Goal: Task Accomplishment & Management: Manage account settings

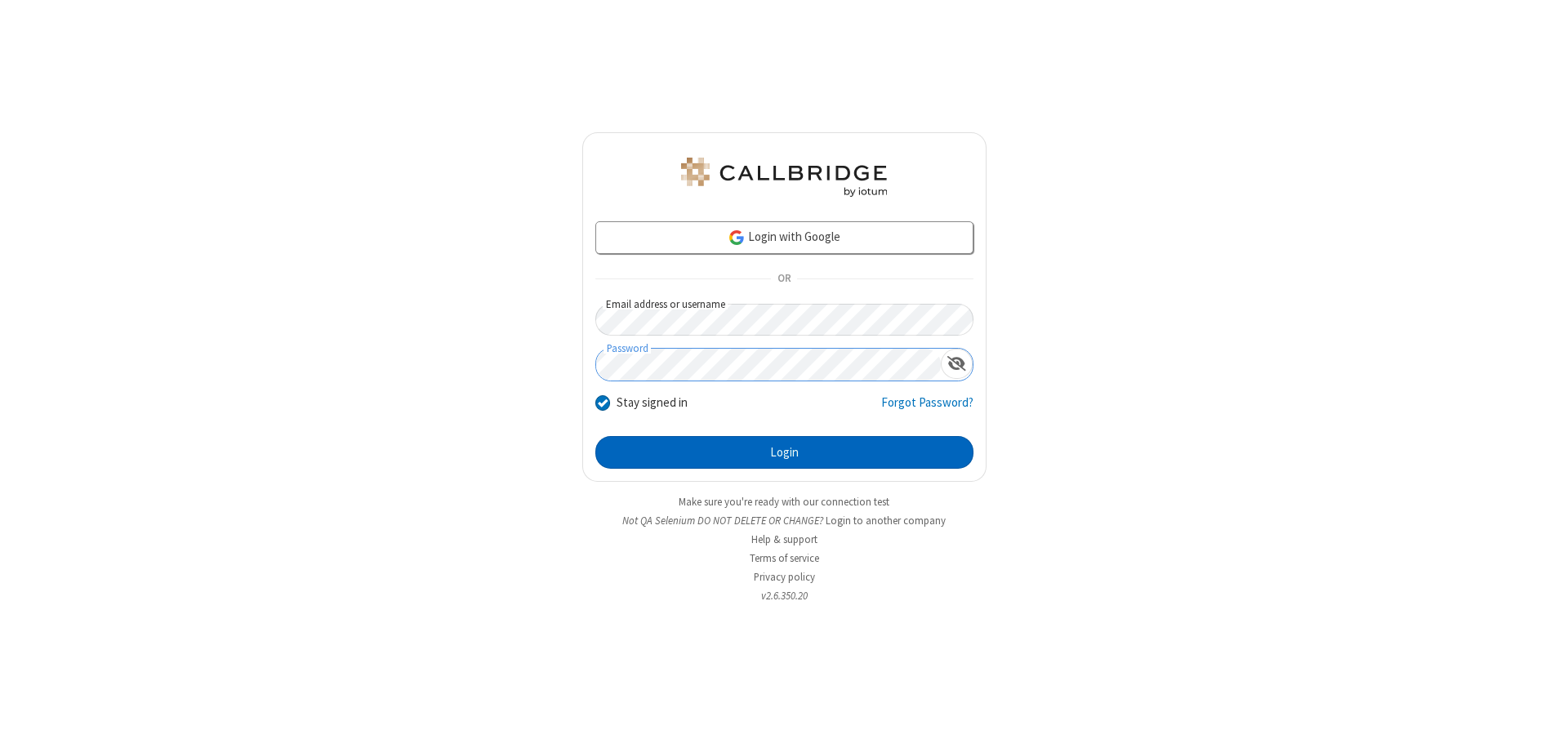
click at [784, 453] on button "Login" at bounding box center [785, 453] width 378 height 32
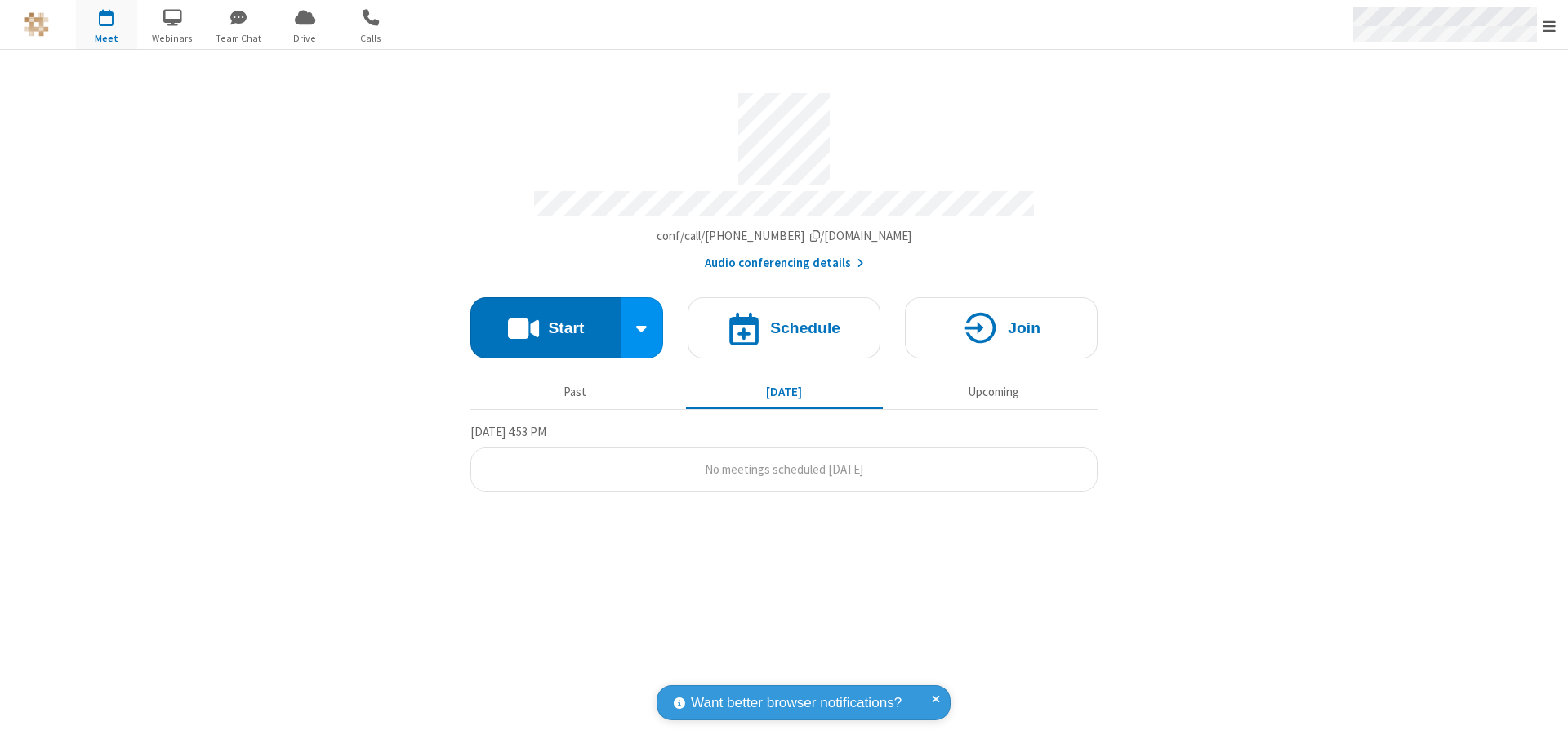
click at [1549, 25] on span "Open menu" at bounding box center [1549, 26] width 14 height 16
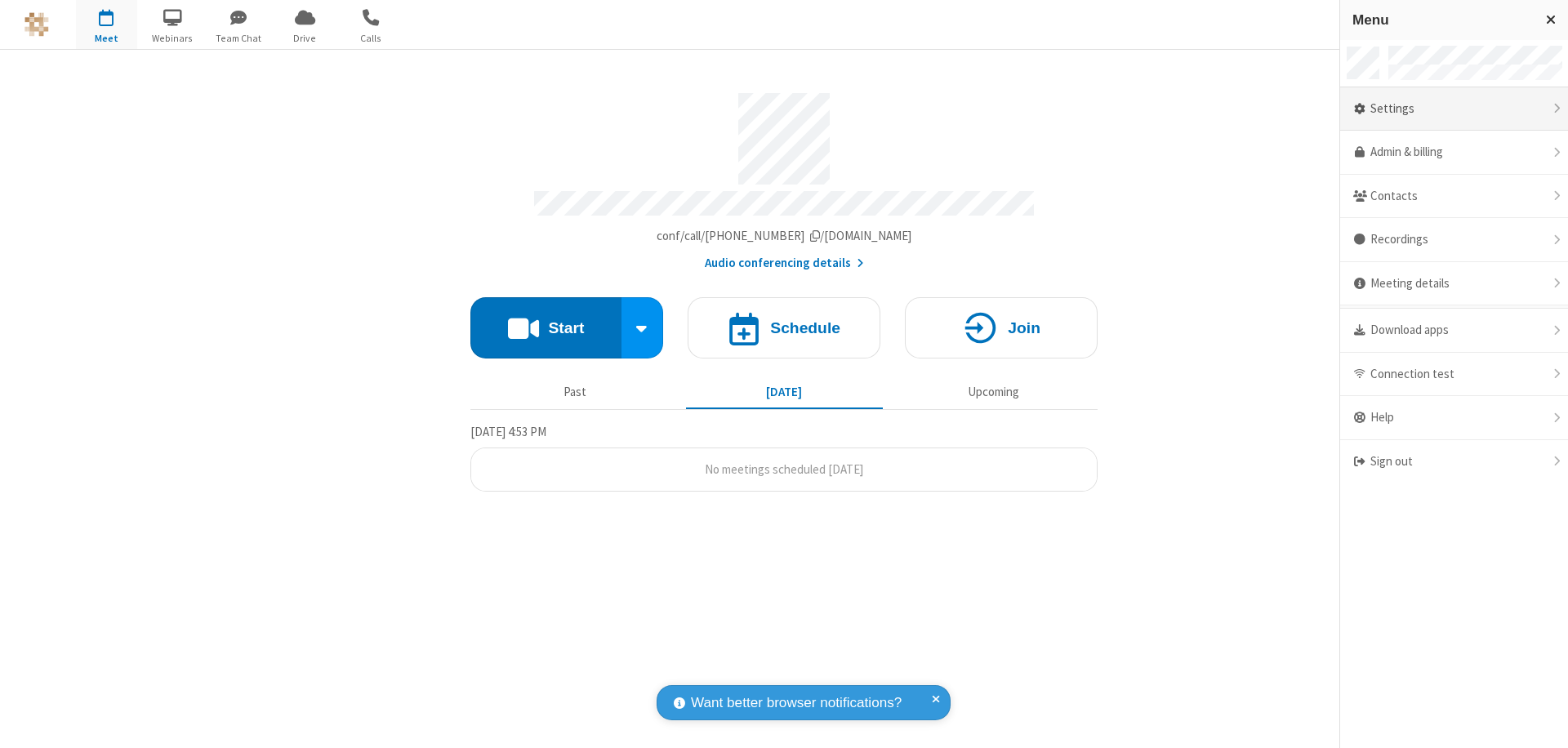
click at [1454, 109] on div "Settings" at bounding box center [1454, 109] width 228 height 44
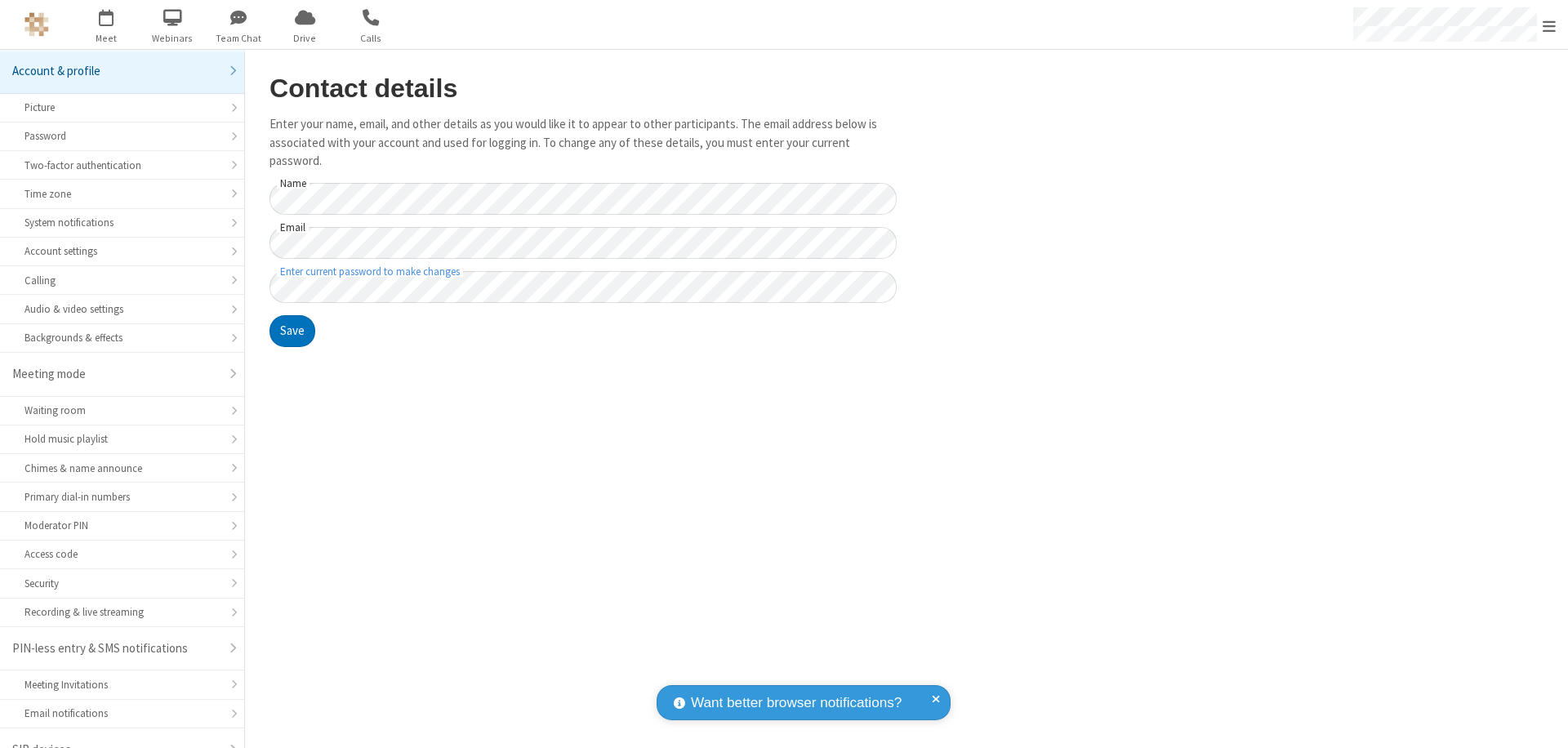
scroll to position [23, 0]
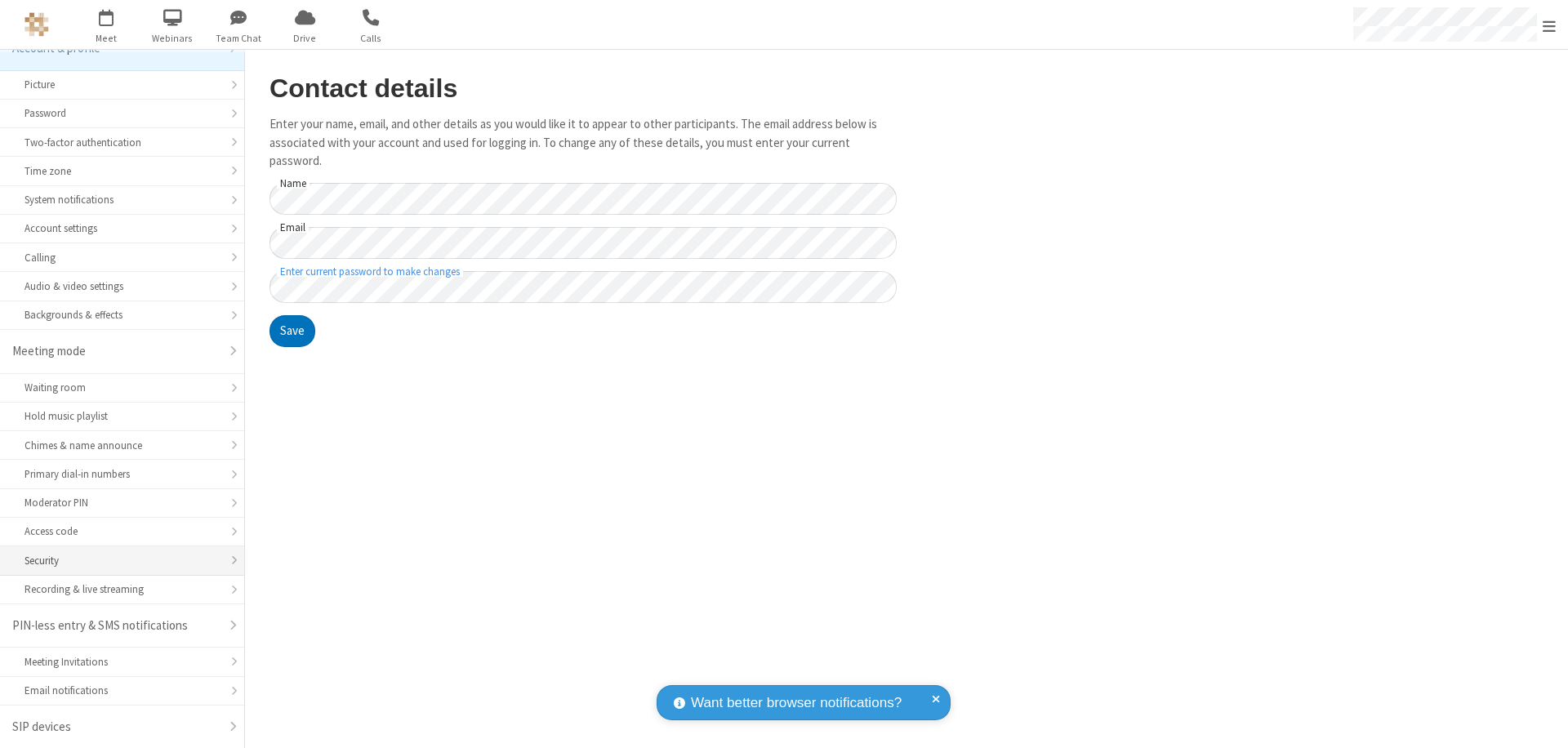
click at [116, 561] on div "Security" at bounding box center [122, 560] width 195 height 15
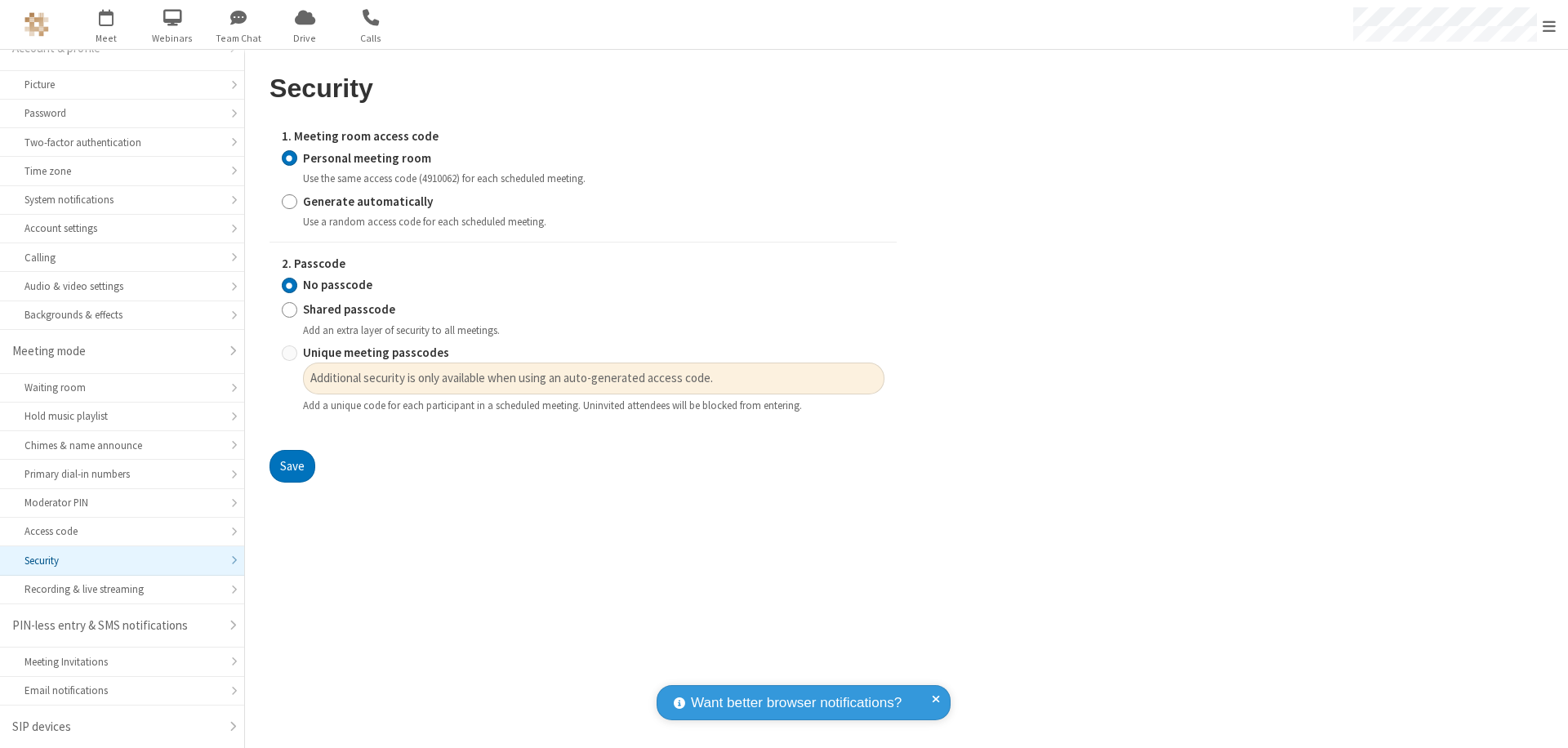
click at [289, 201] on input "Generate automatically" at bounding box center [289, 201] width 15 height 17
radio input "true"
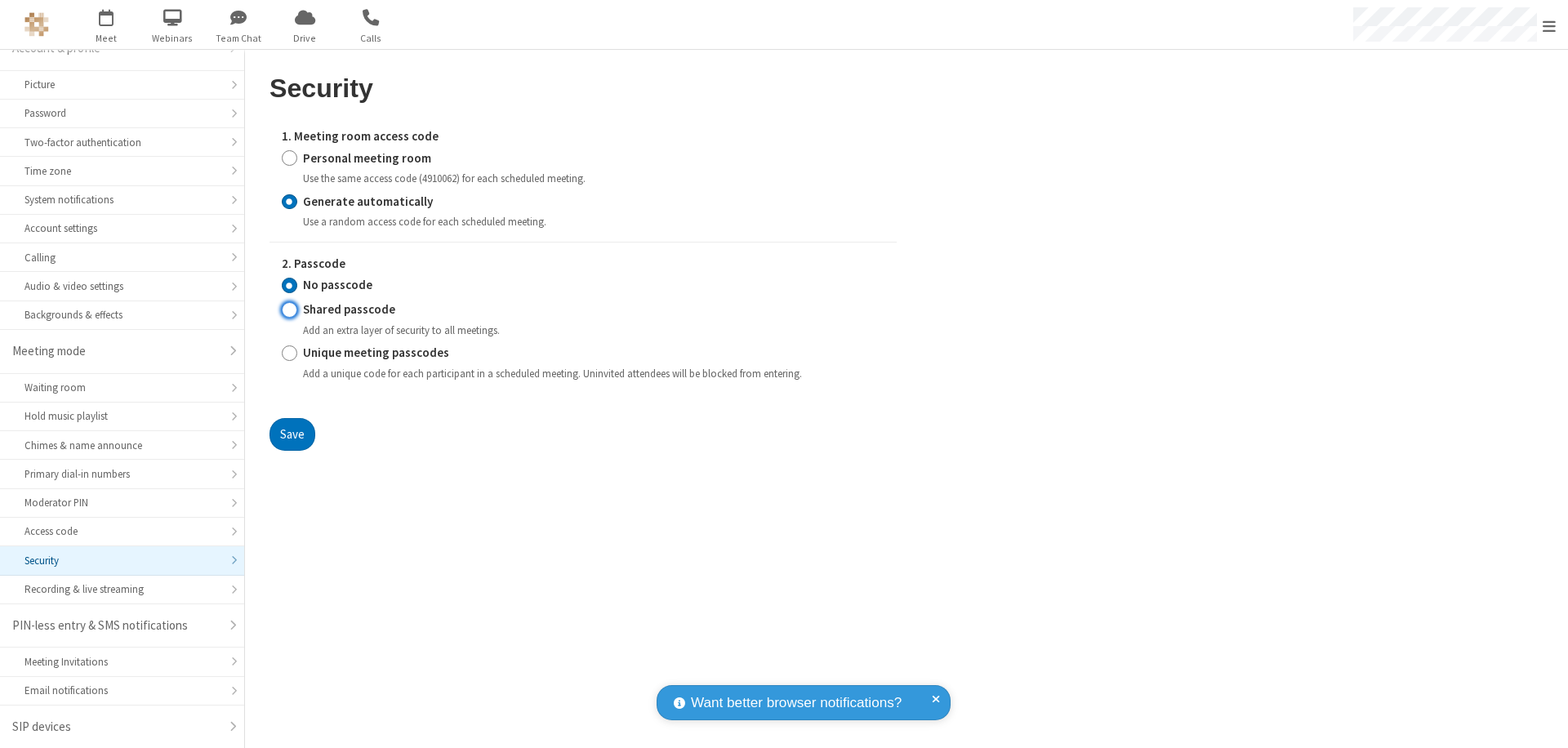
click at [289, 310] on input "Shared passcode" at bounding box center [289, 310] width 15 height 17
radio input "true"
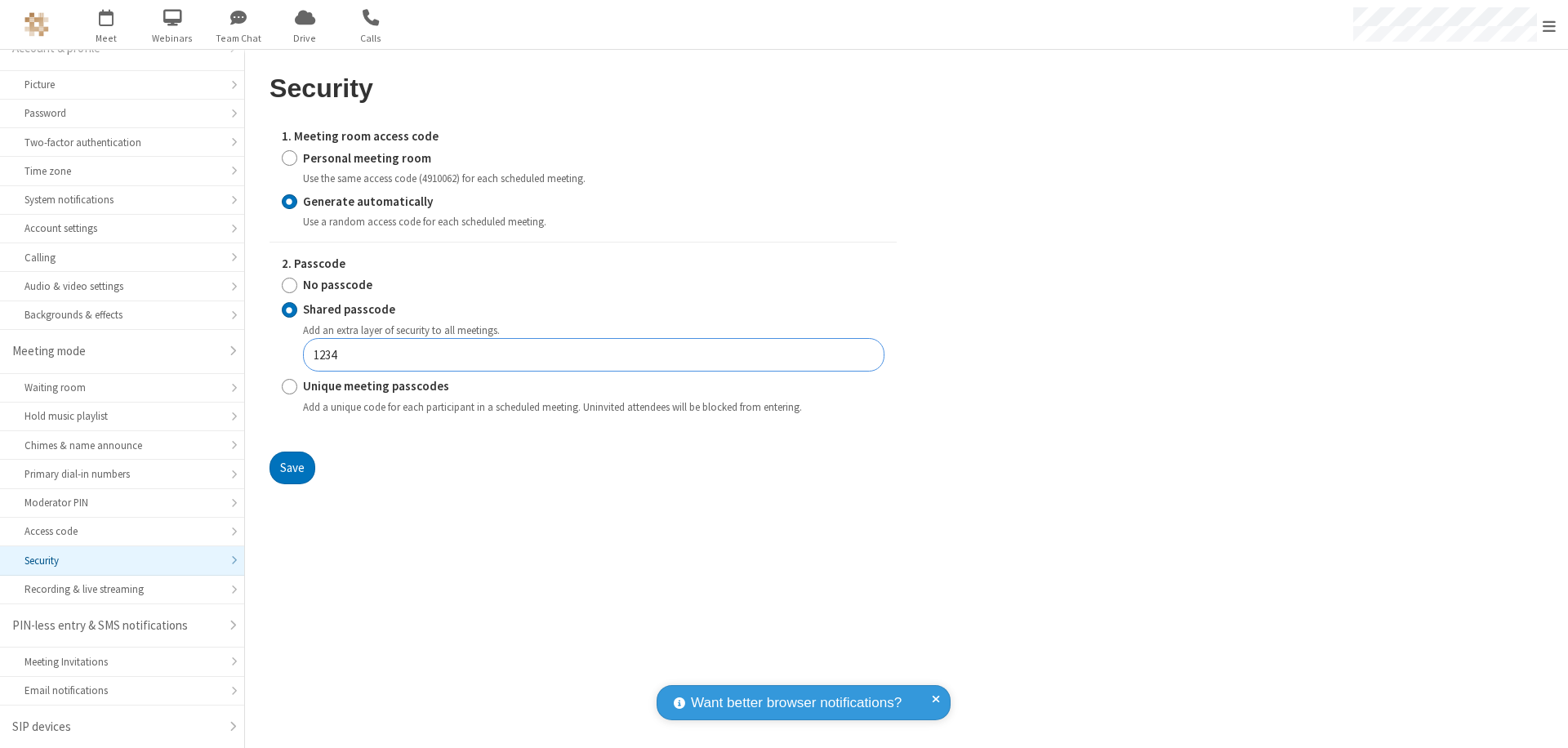
type input "1234"
click at [292, 467] on button "Save" at bounding box center [292, 468] width 46 height 32
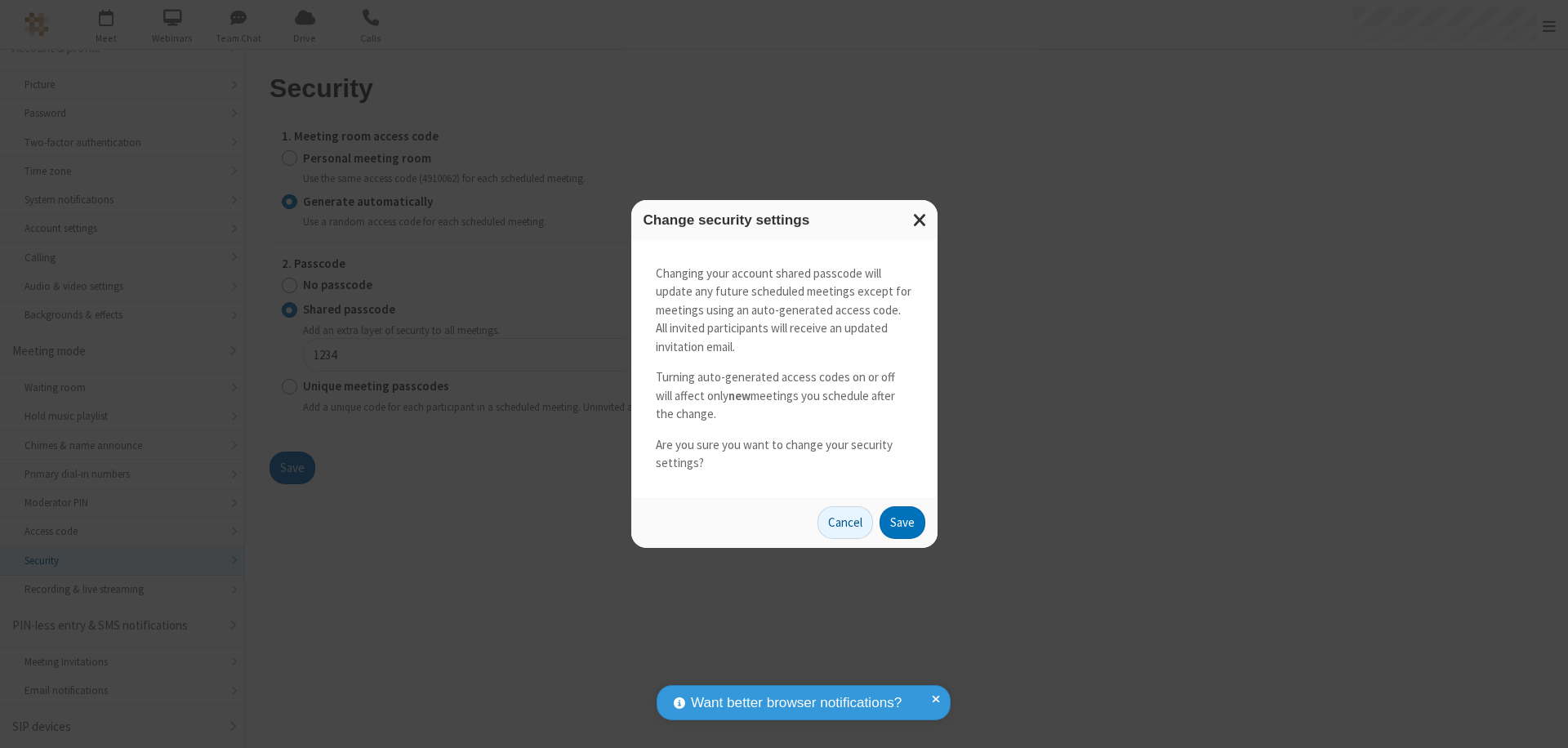
click at [902, 522] on button "Save" at bounding box center [902, 523] width 46 height 32
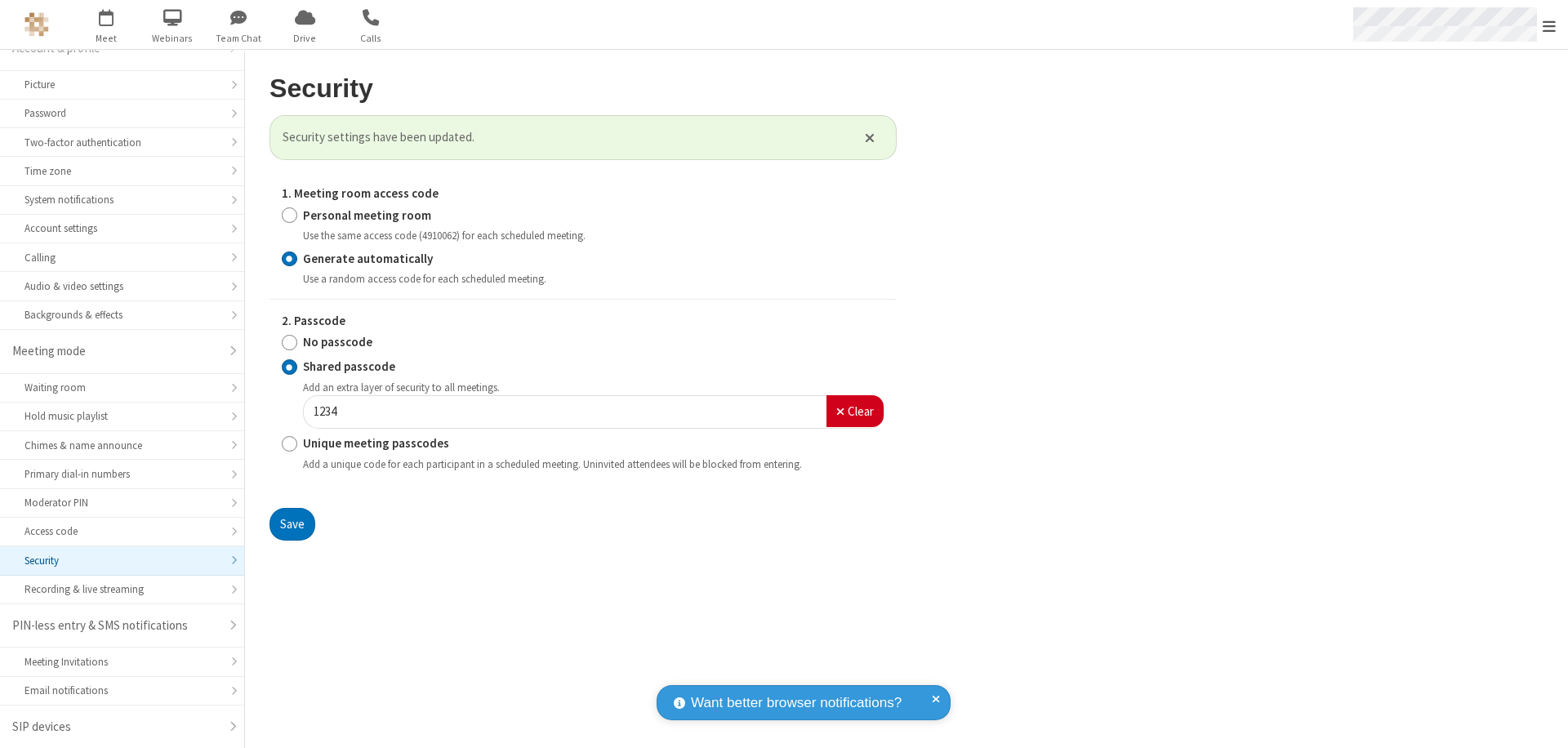
click at [1549, 25] on span "Open menu" at bounding box center [1549, 26] width 14 height 16
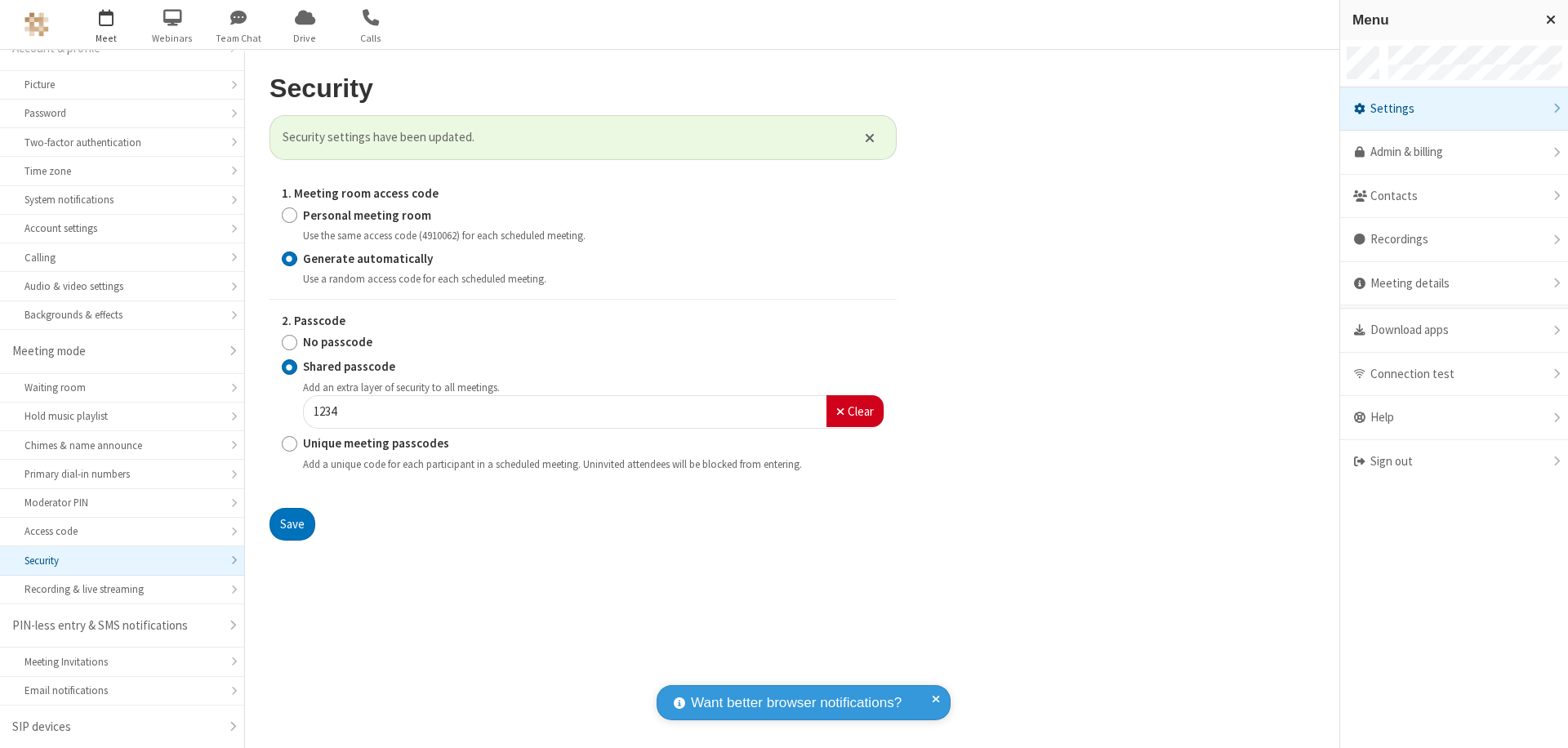
click at [106, 24] on span "button" at bounding box center [106, 17] width 61 height 28
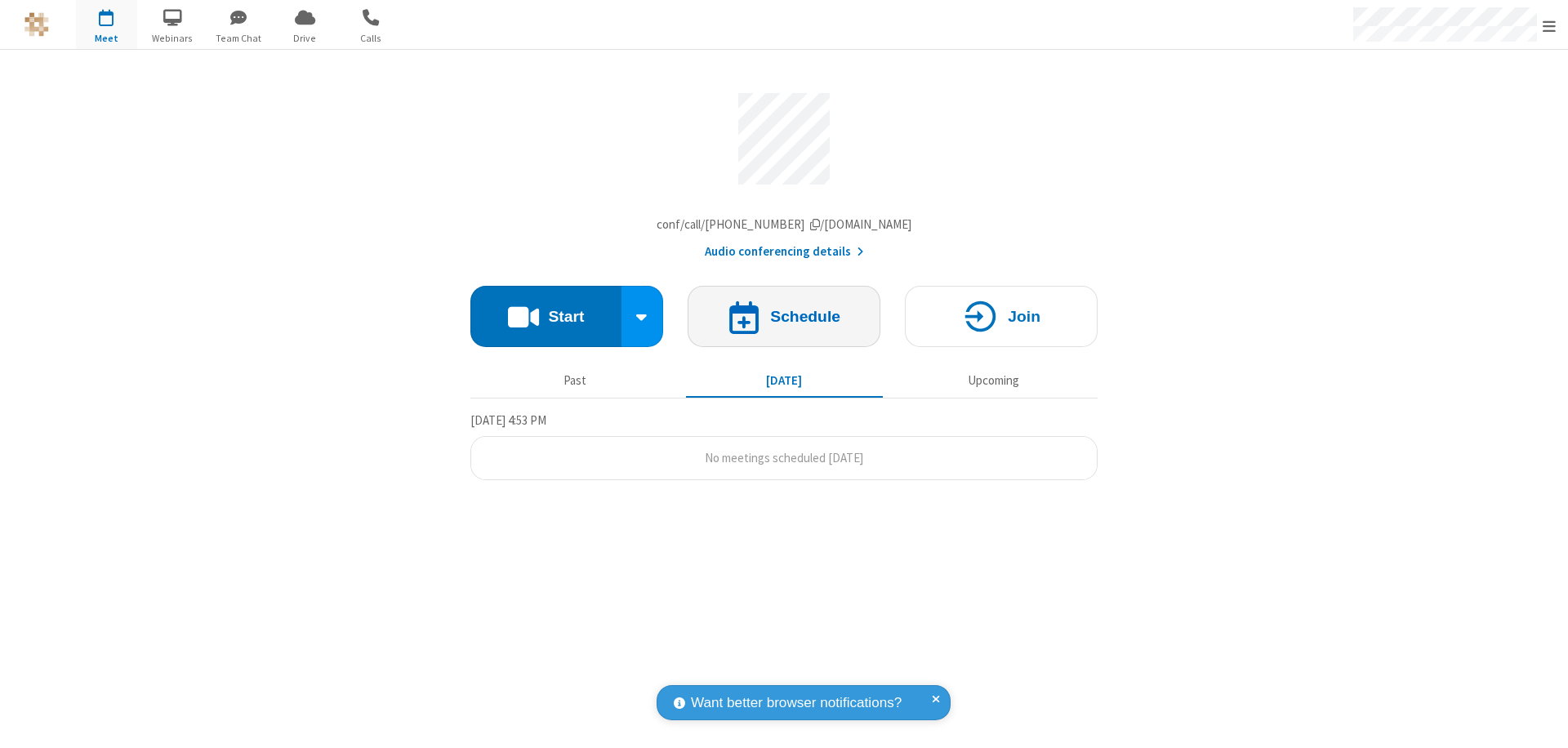
click at [784, 320] on h4 "Schedule" at bounding box center [806, 316] width 70 height 15
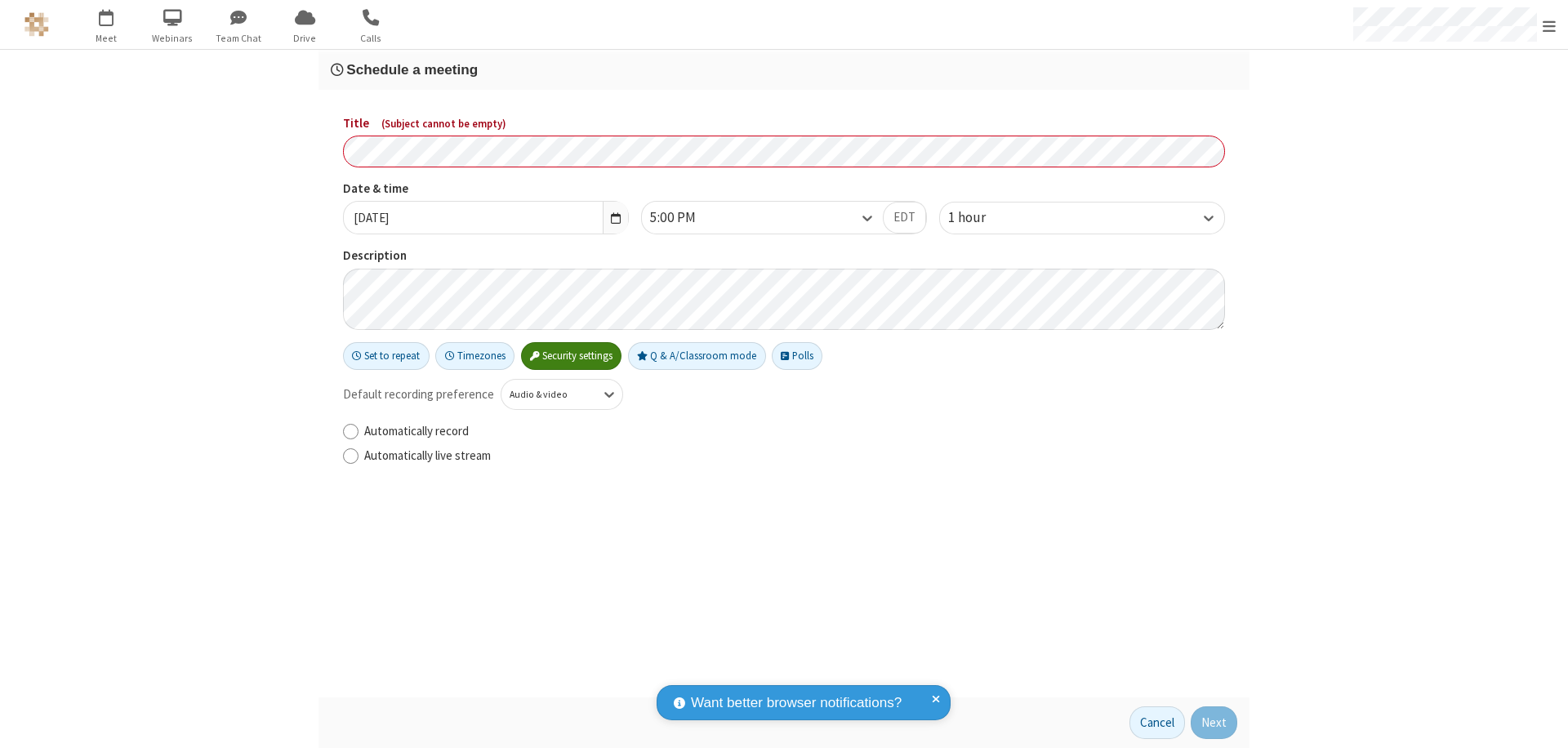
click at [784, 69] on h3 "Schedule a meeting" at bounding box center [784, 69] width 906 height 15
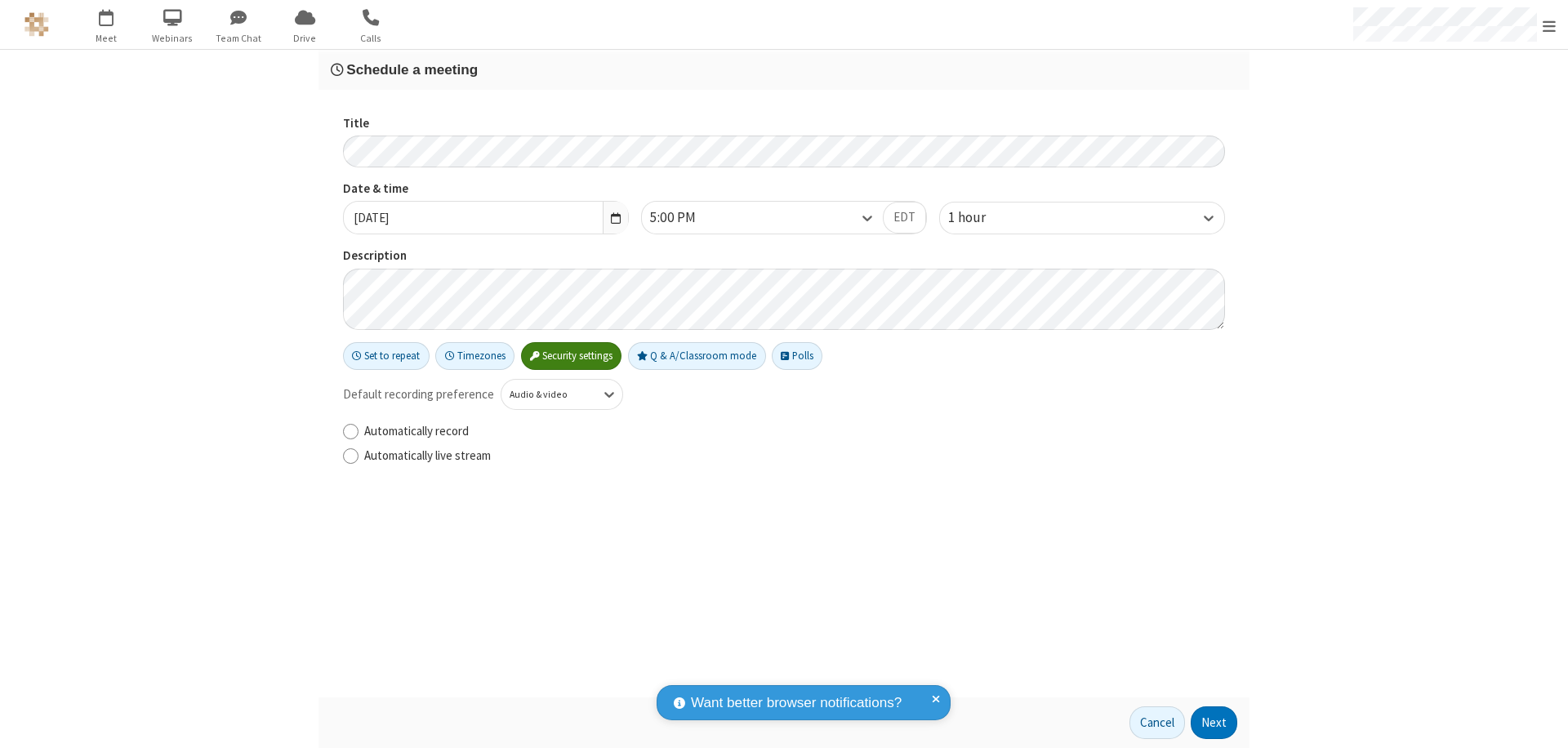
click at [1214, 723] on button "Next" at bounding box center [1214, 723] width 47 height 32
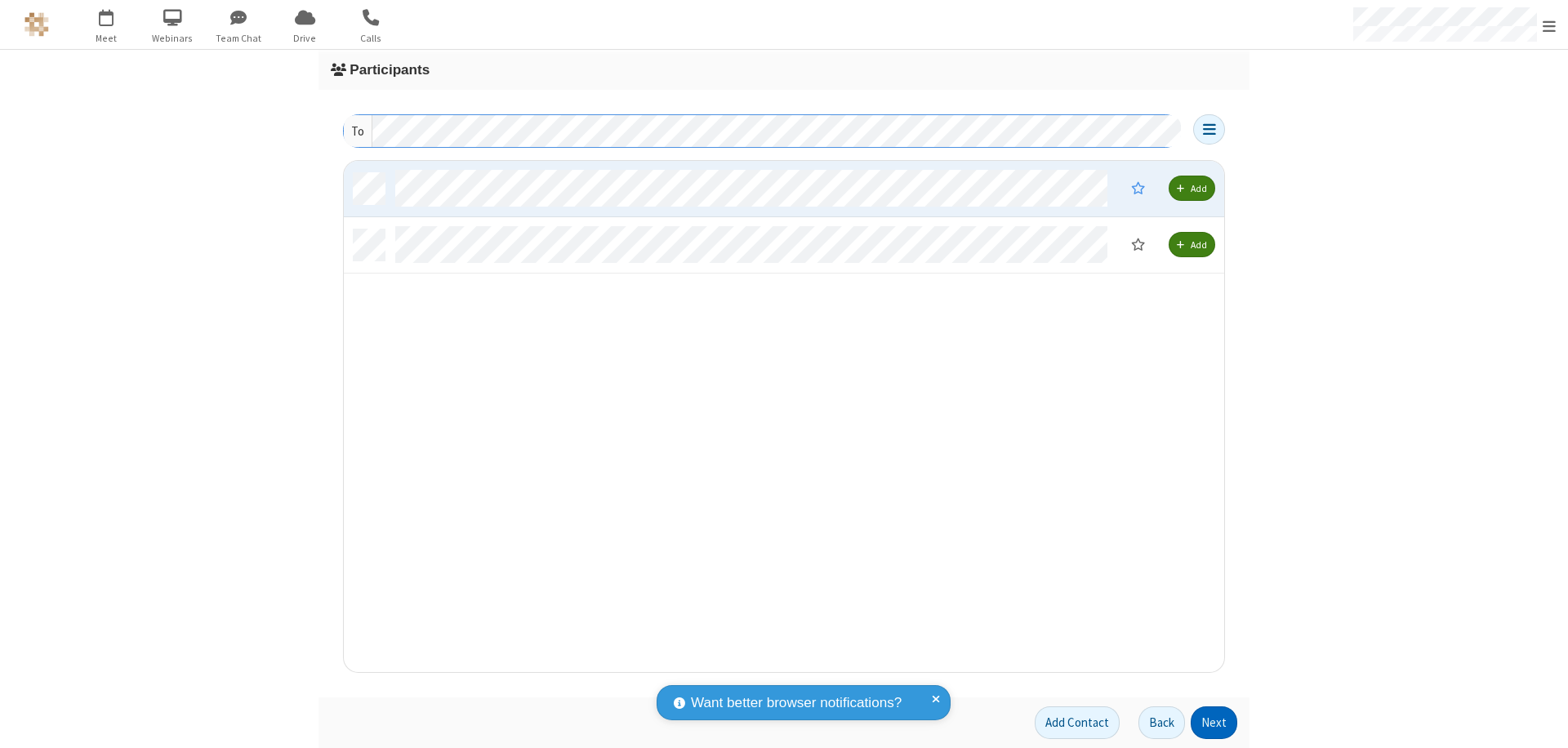
click at [1214, 723] on button "Next" at bounding box center [1214, 723] width 47 height 32
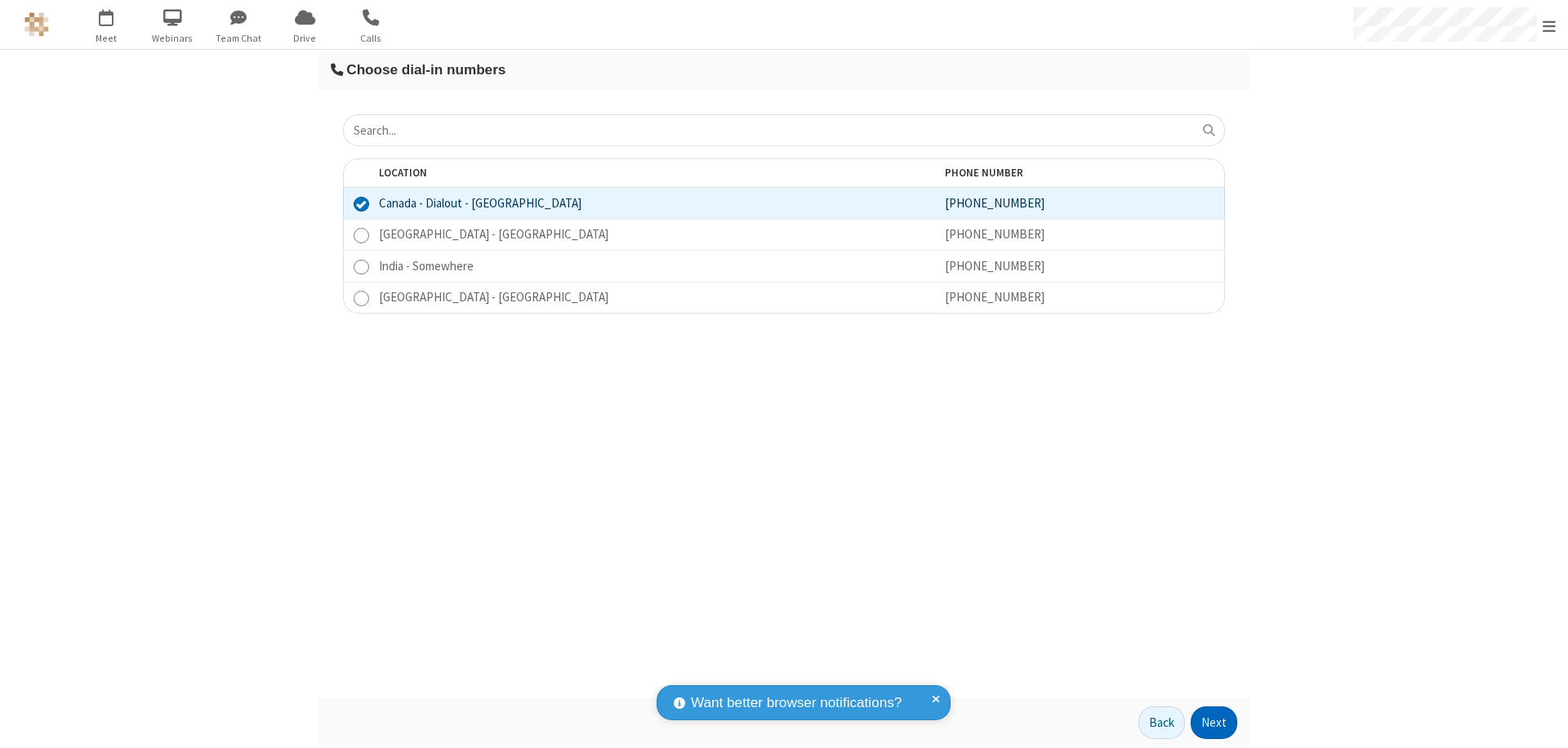
click at [1214, 723] on button "Next" at bounding box center [1214, 723] width 47 height 32
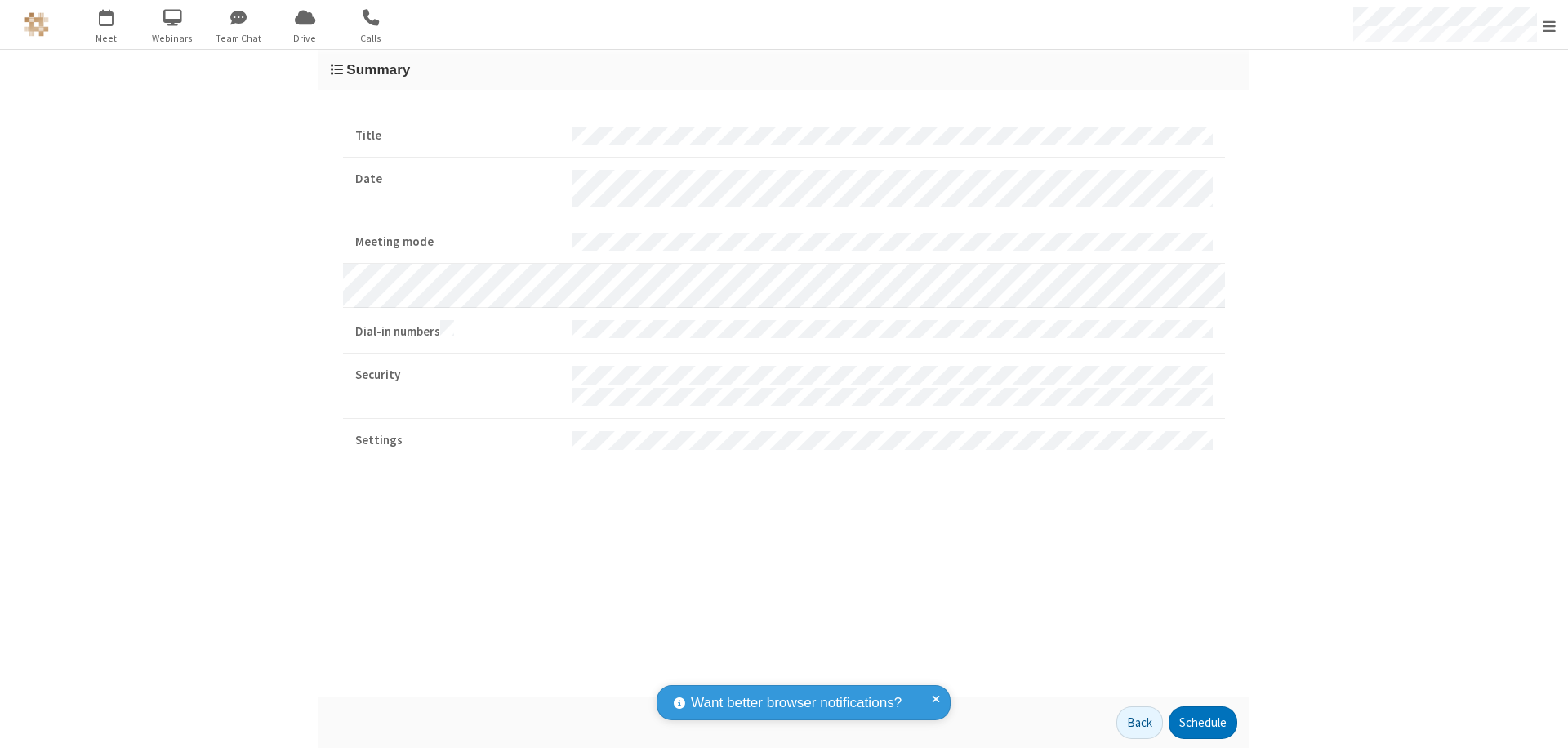
click at [1203, 723] on button "Schedule" at bounding box center [1203, 723] width 68 height 32
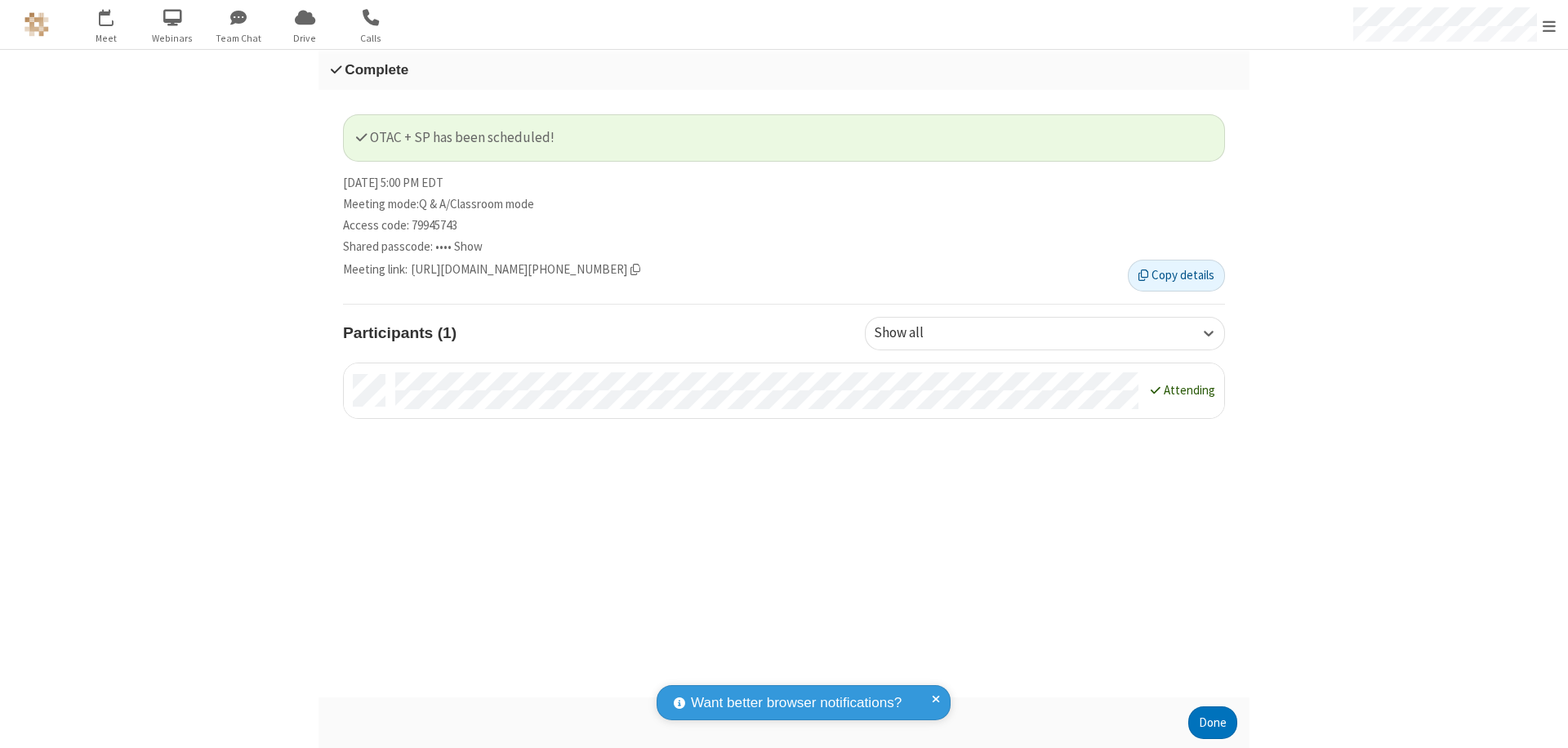
click at [1549, 24] on span "Open menu" at bounding box center [1549, 26] width 14 height 16
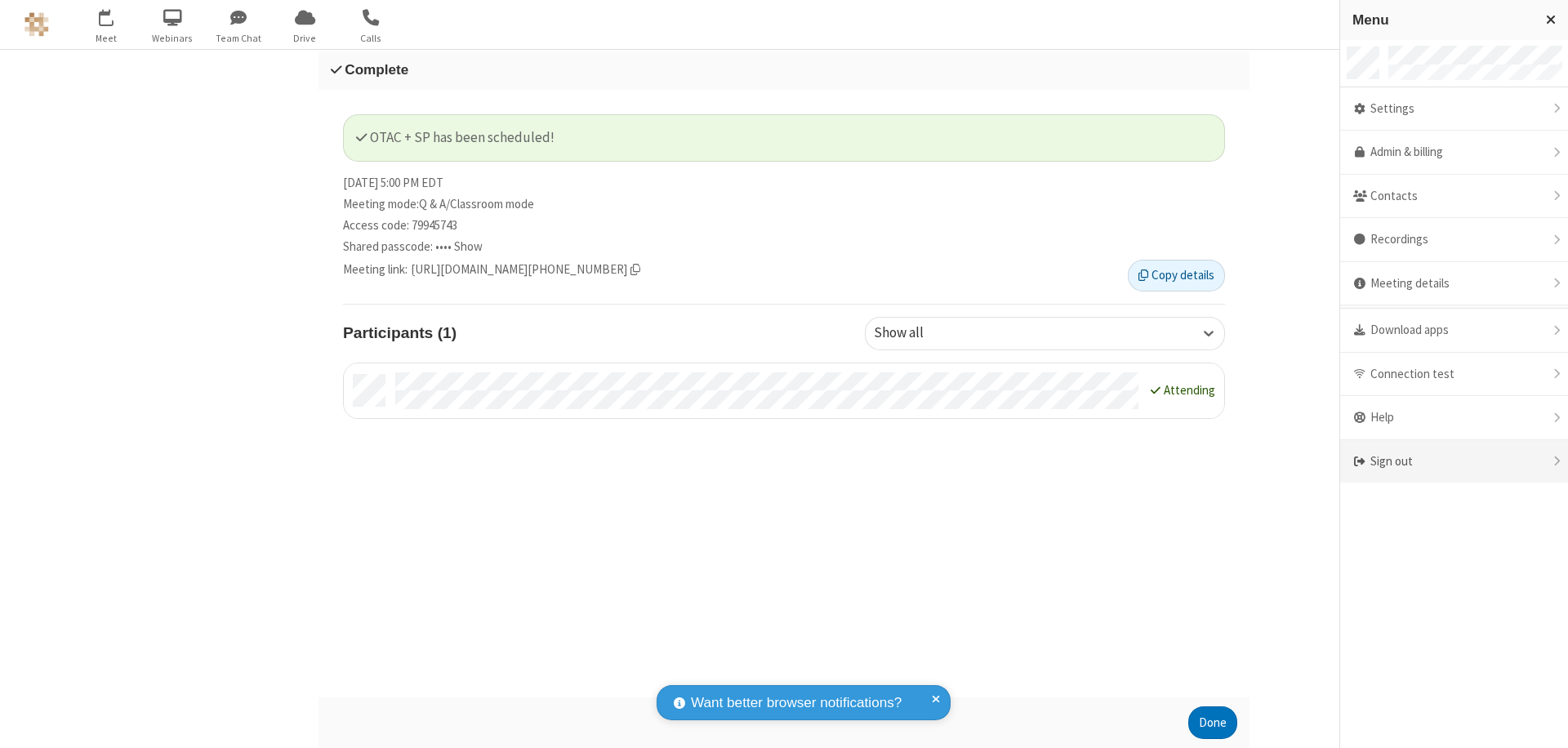
click at [1454, 462] on div "Sign out" at bounding box center [1454, 462] width 228 height 43
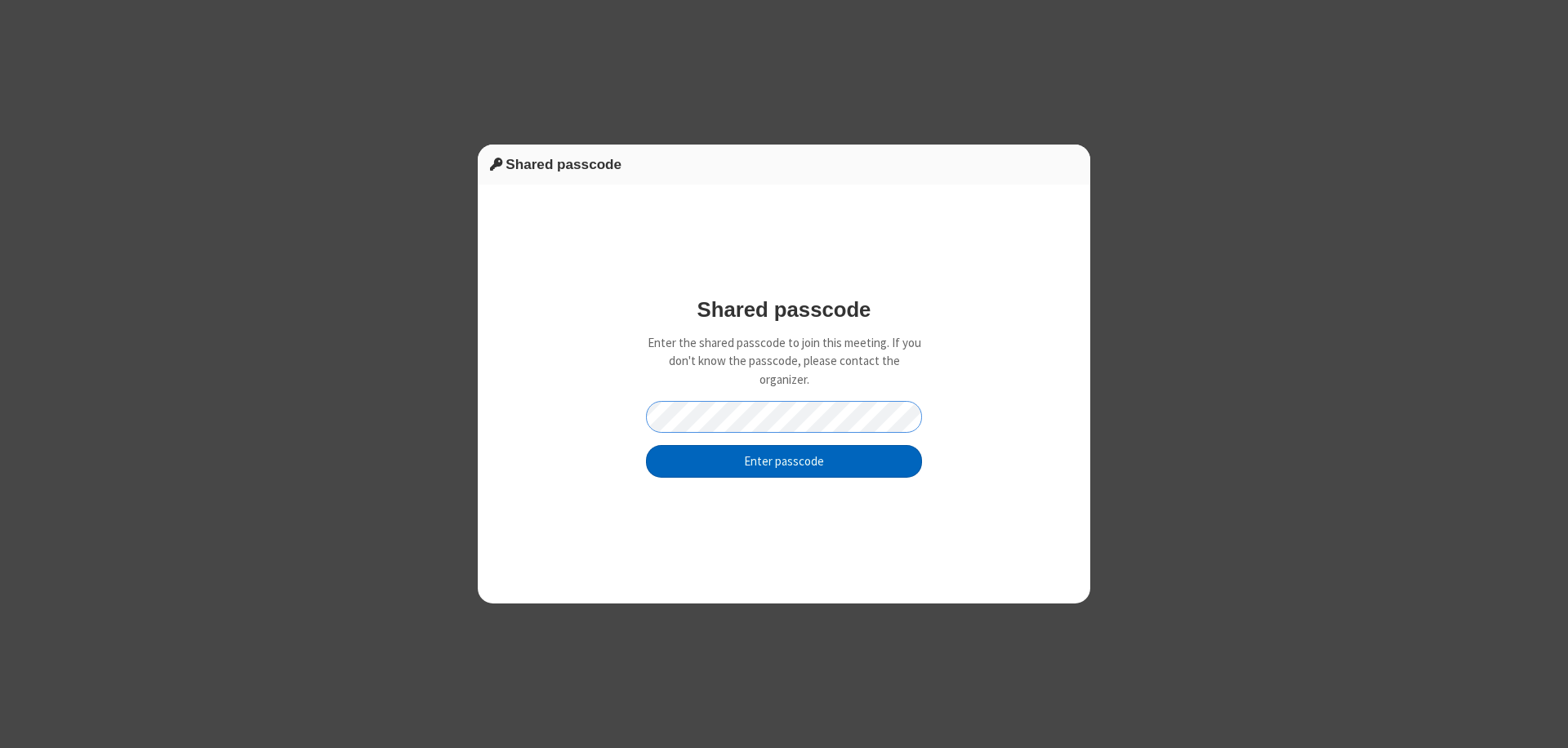
click at [784, 461] on button "Enter passcode" at bounding box center [784, 462] width 276 height 32
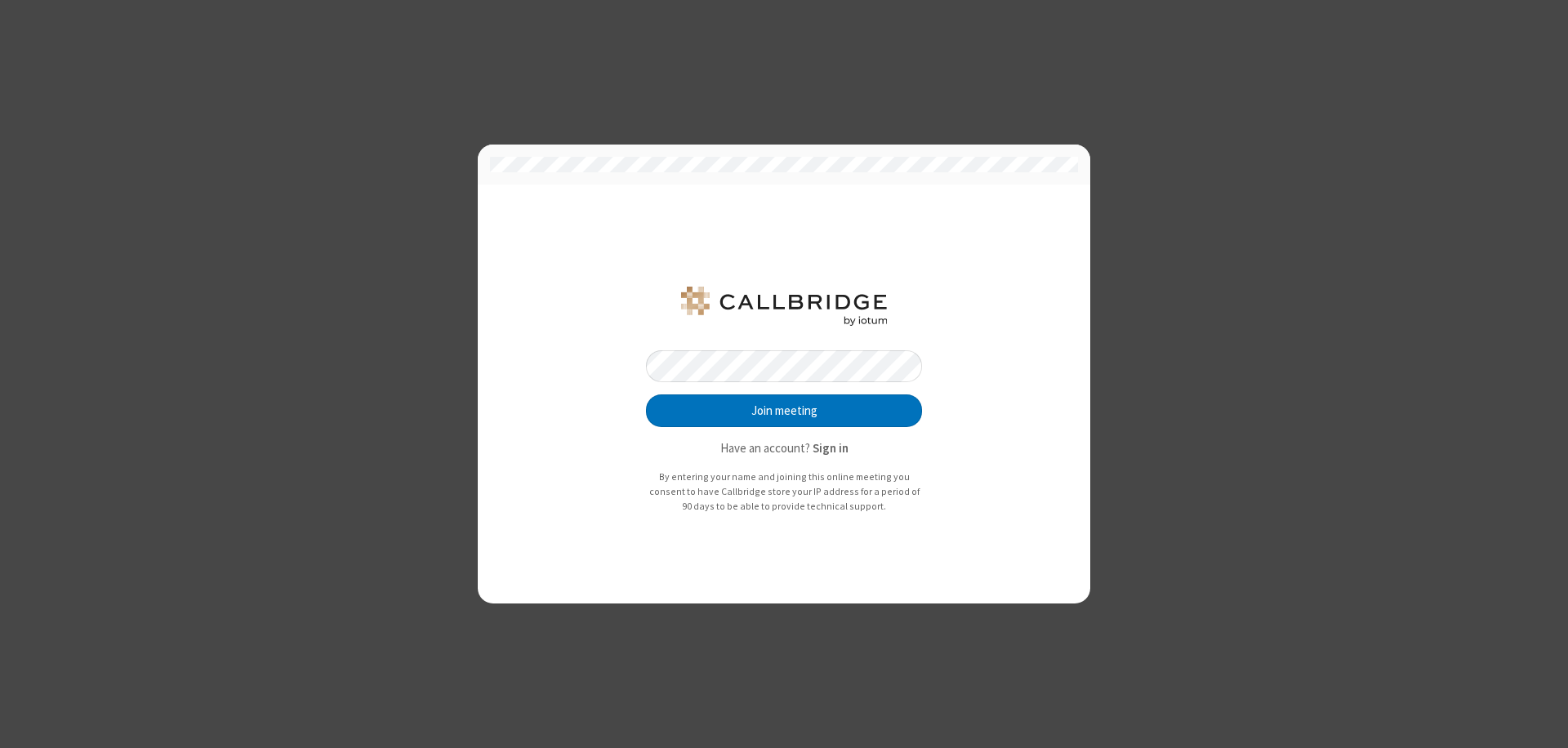
click at [784, 410] on button "Join meeting" at bounding box center [784, 410] width 276 height 32
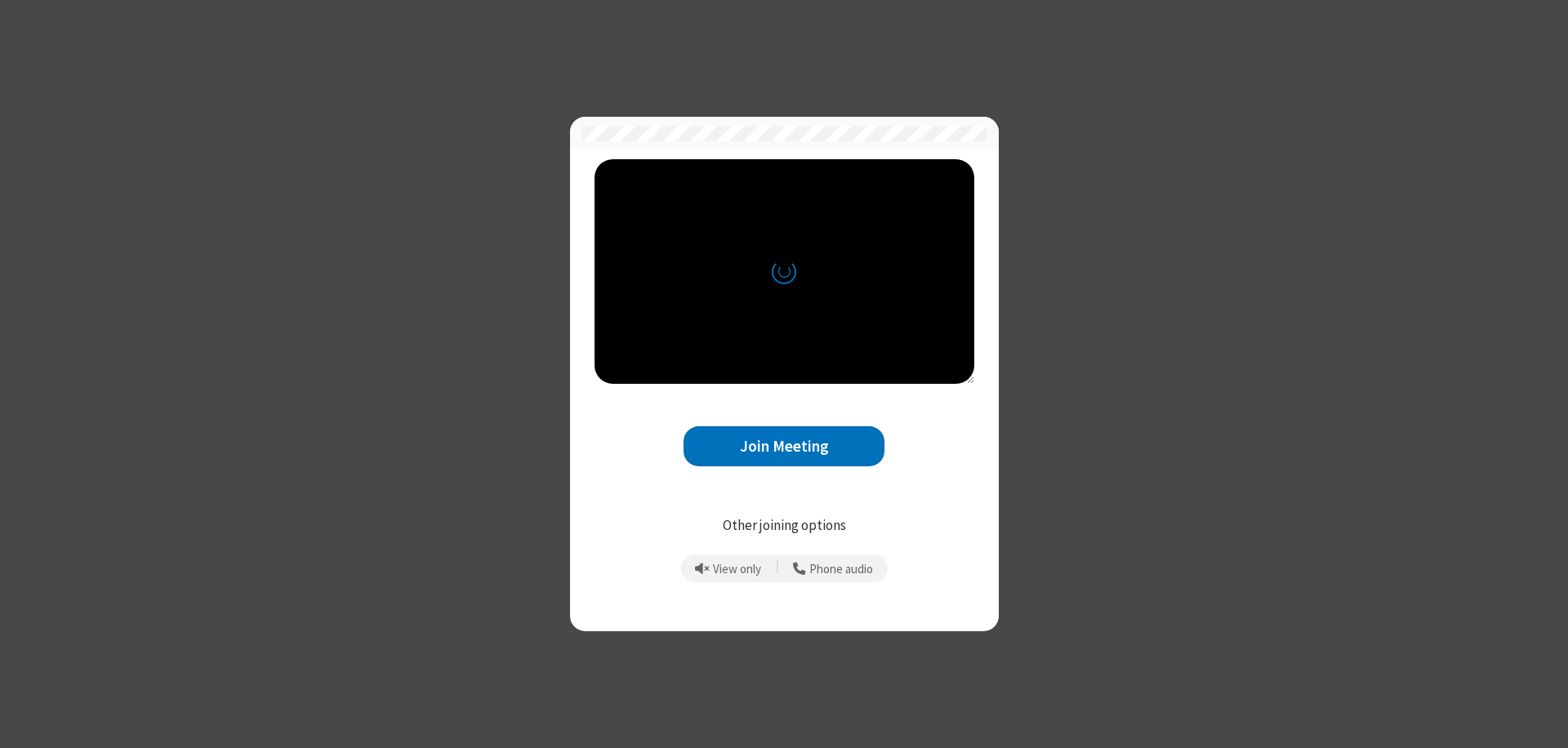
click at [784, 446] on button "Join Meeting" at bounding box center [784, 446] width 201 height 40
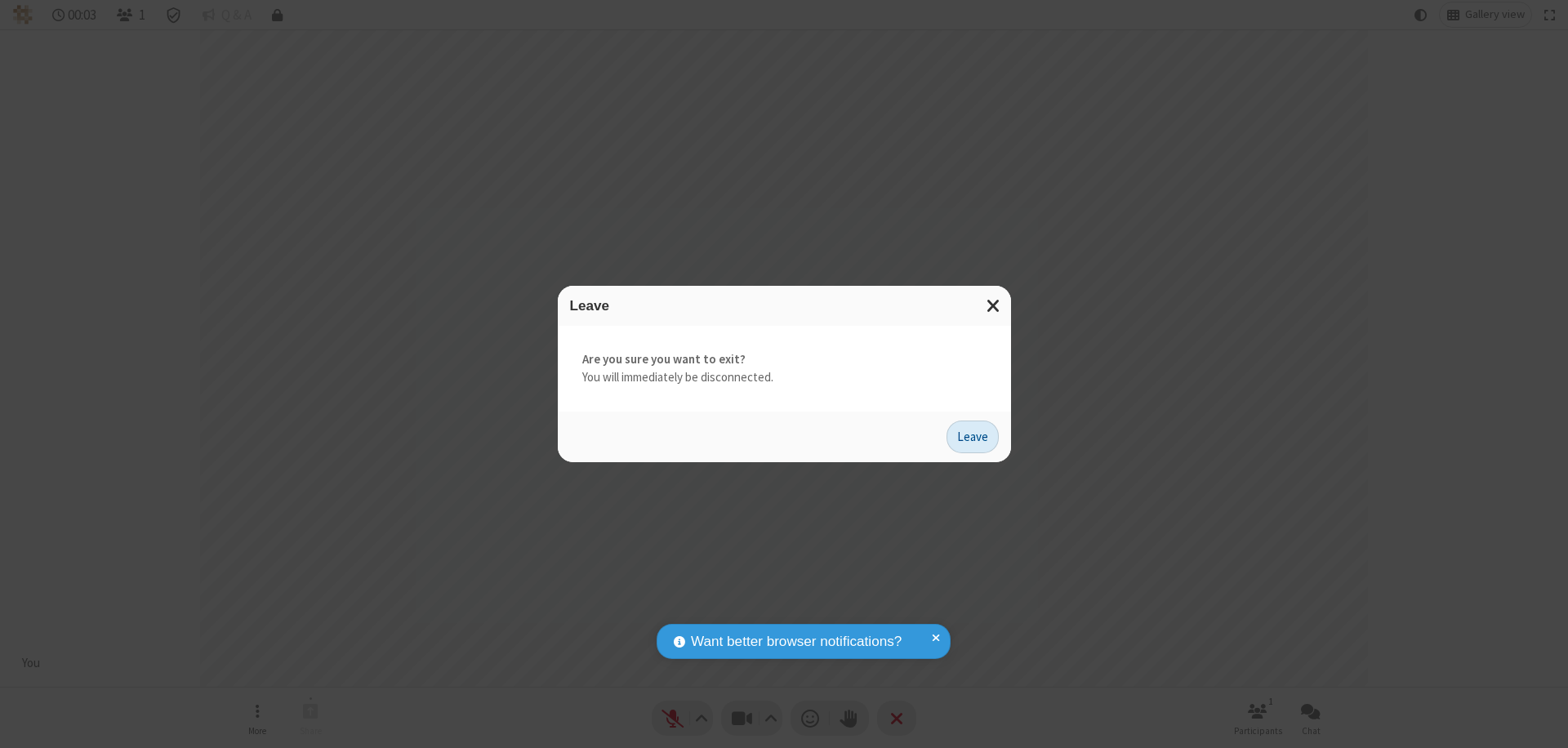
click at [973, 437] on button "Leave" at bounding box center [973, 437] width 52 height 32
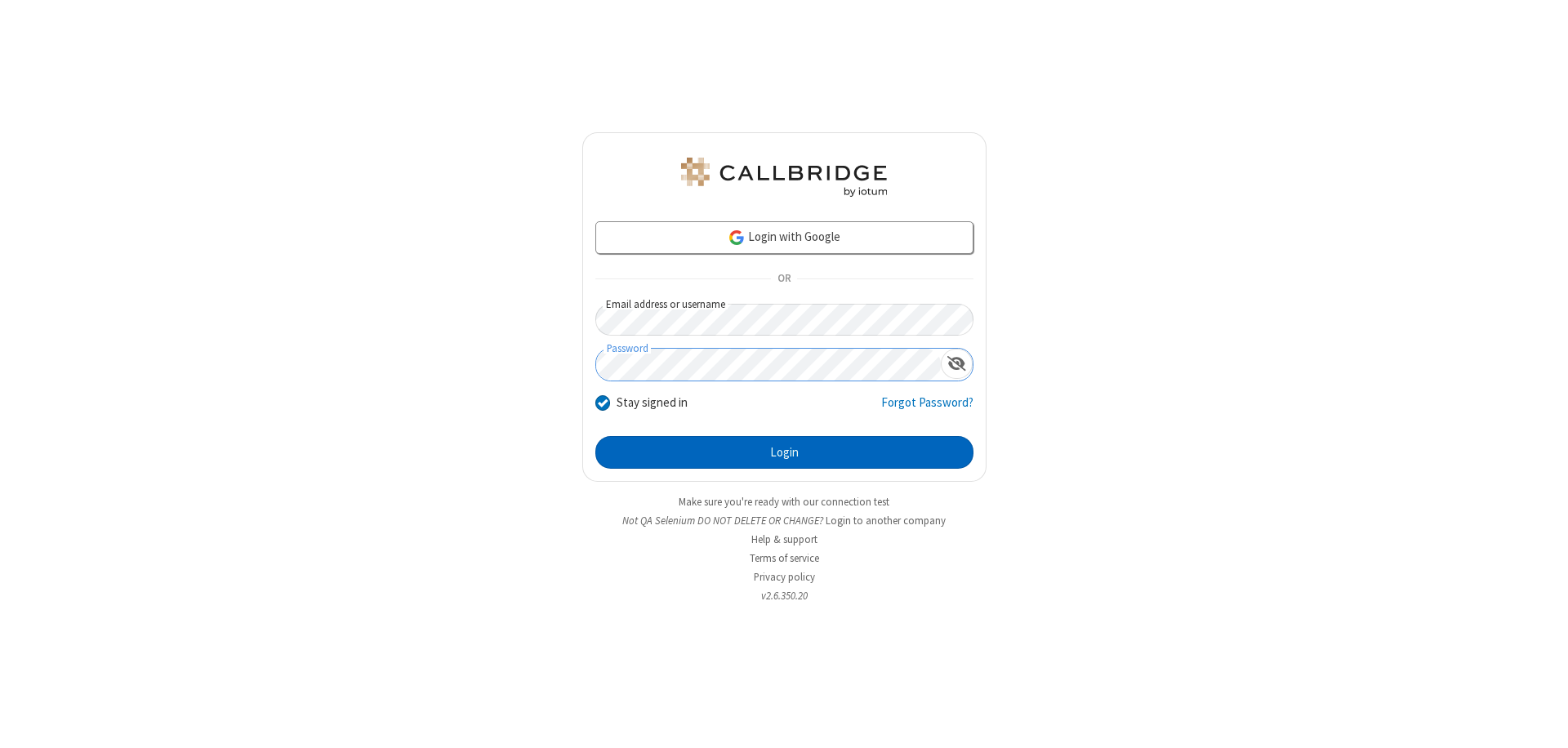
click at [784, 453] on button "Login" at bounding box center [785, 453] width 378 height 32
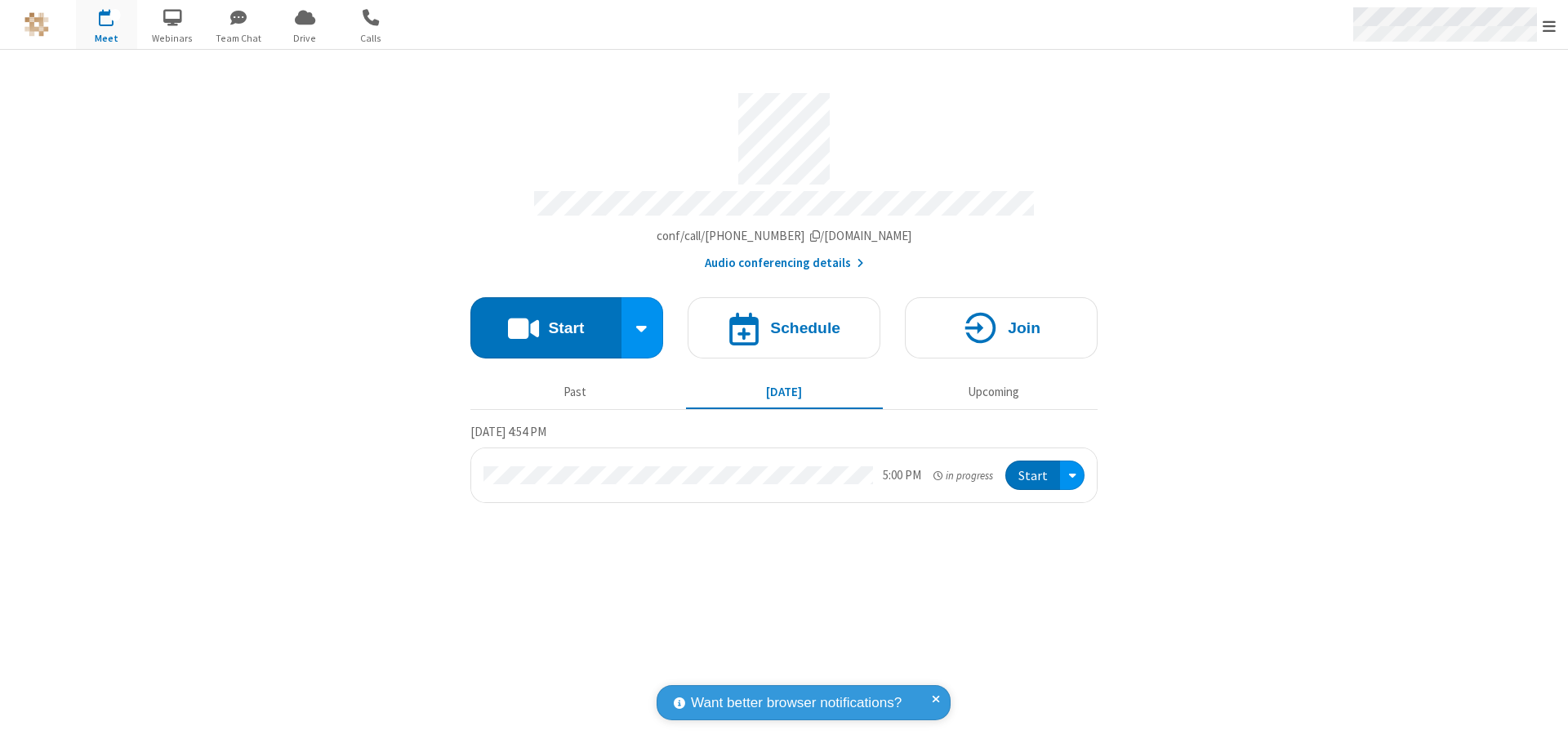
click at [1549, 25] on span "Open menu" at bounding box center [1549, 26] width 14 height 16
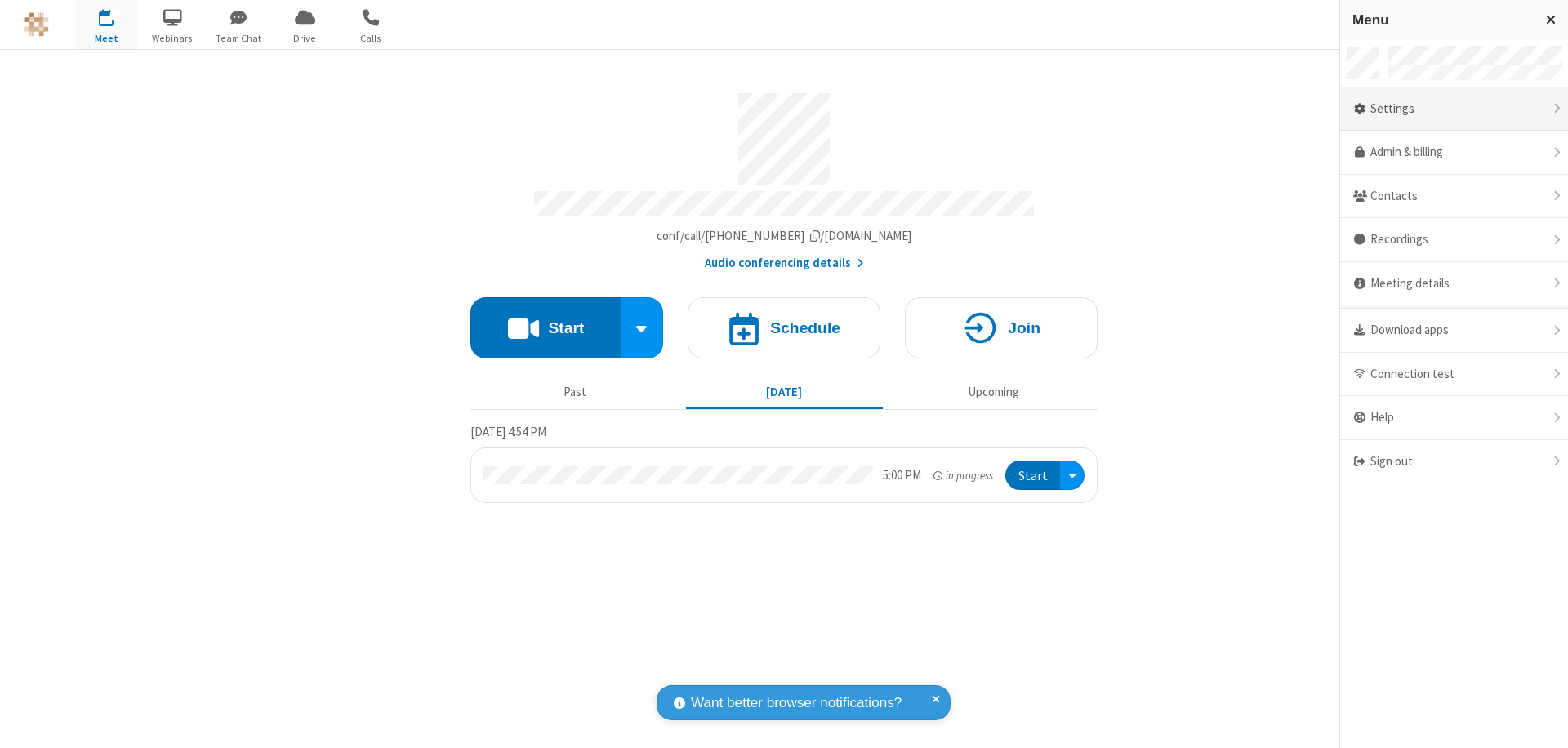
click at [1454, 109] on div "Settings" at bounding box center [1454, 109] width 228 height 44
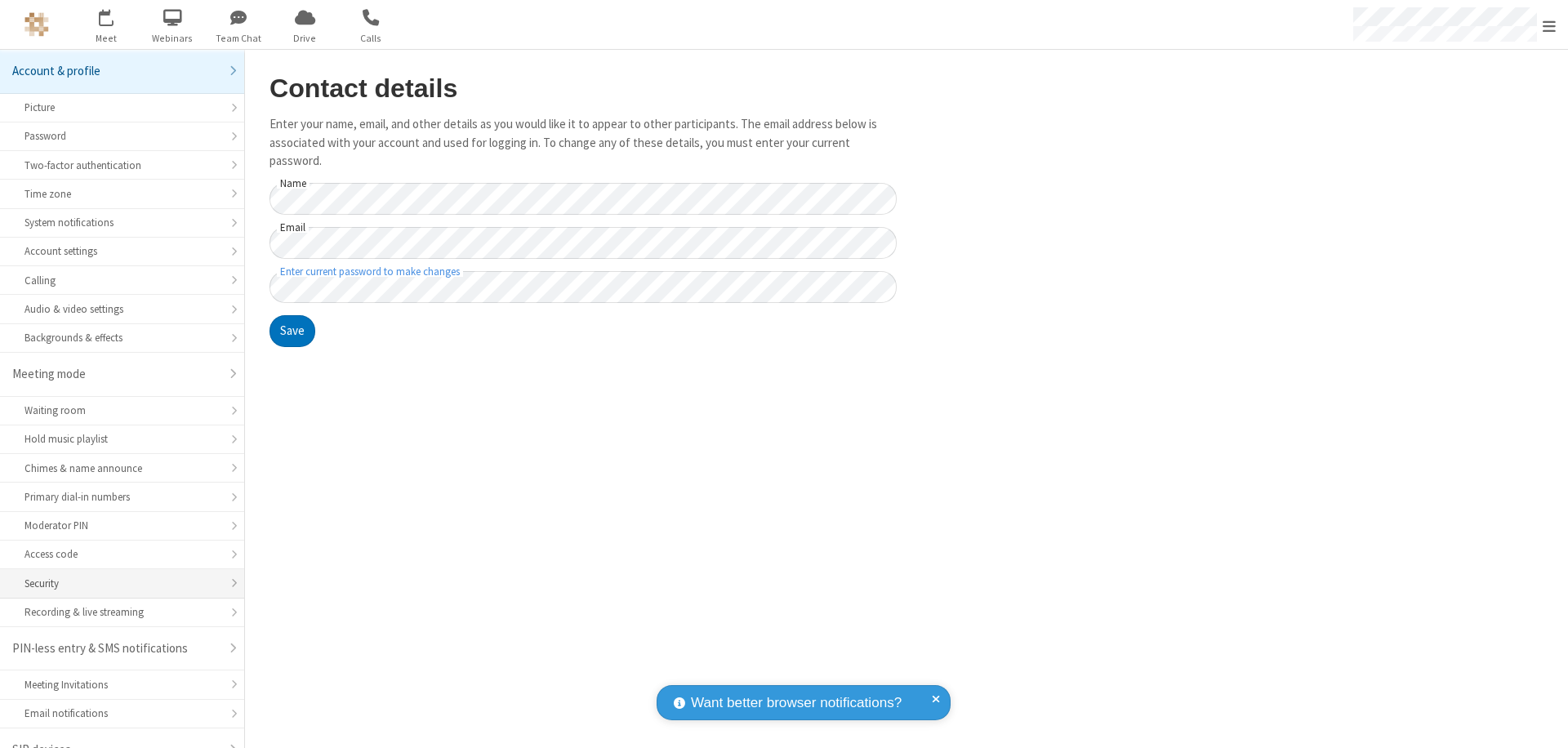
click at [116, 576] on div "Security" at bounding box center [122, 583] width 195 height 15
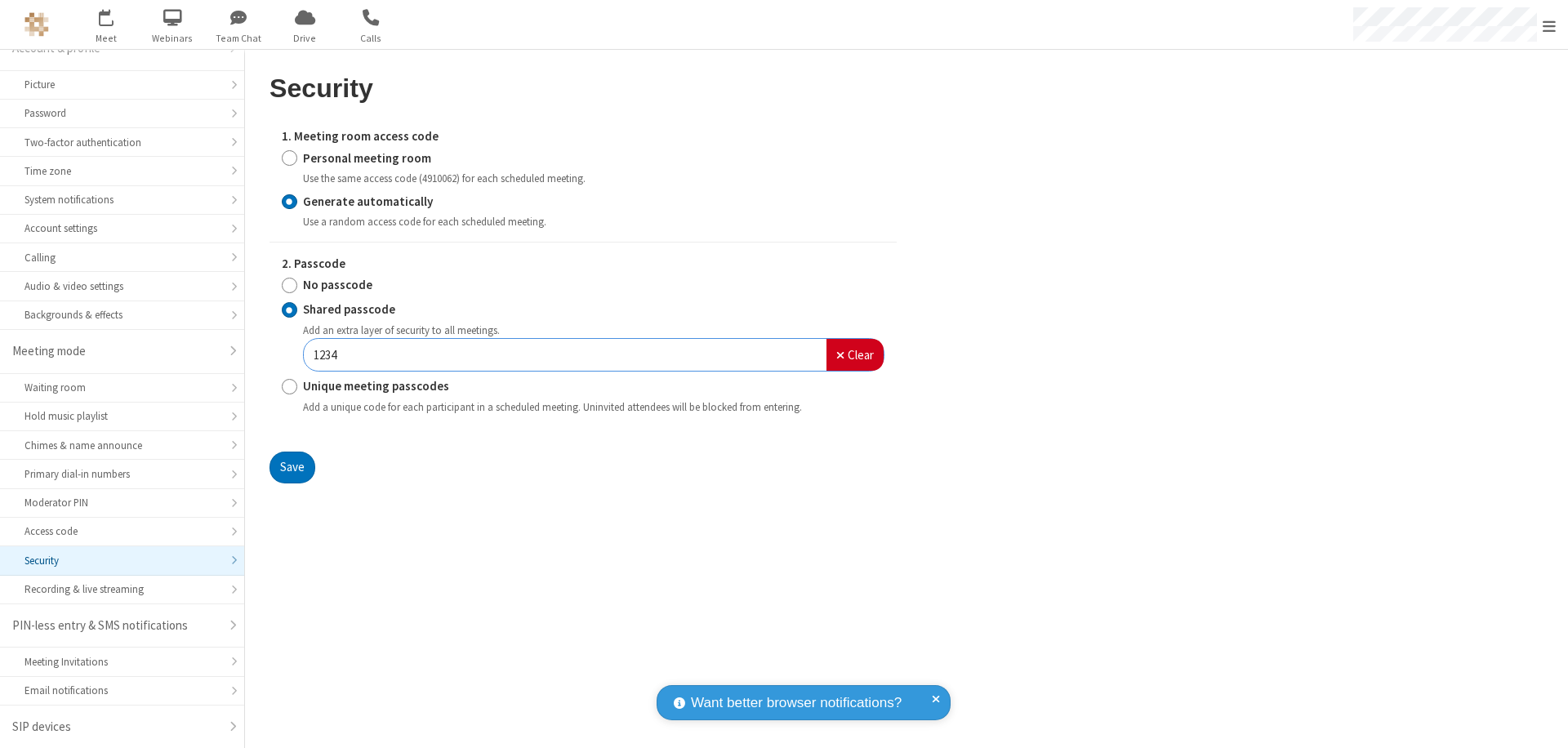
click at [289, 158] on input "Personal meeting room" at bounding box center [289, 158] width 15 height 17
radio input "true"
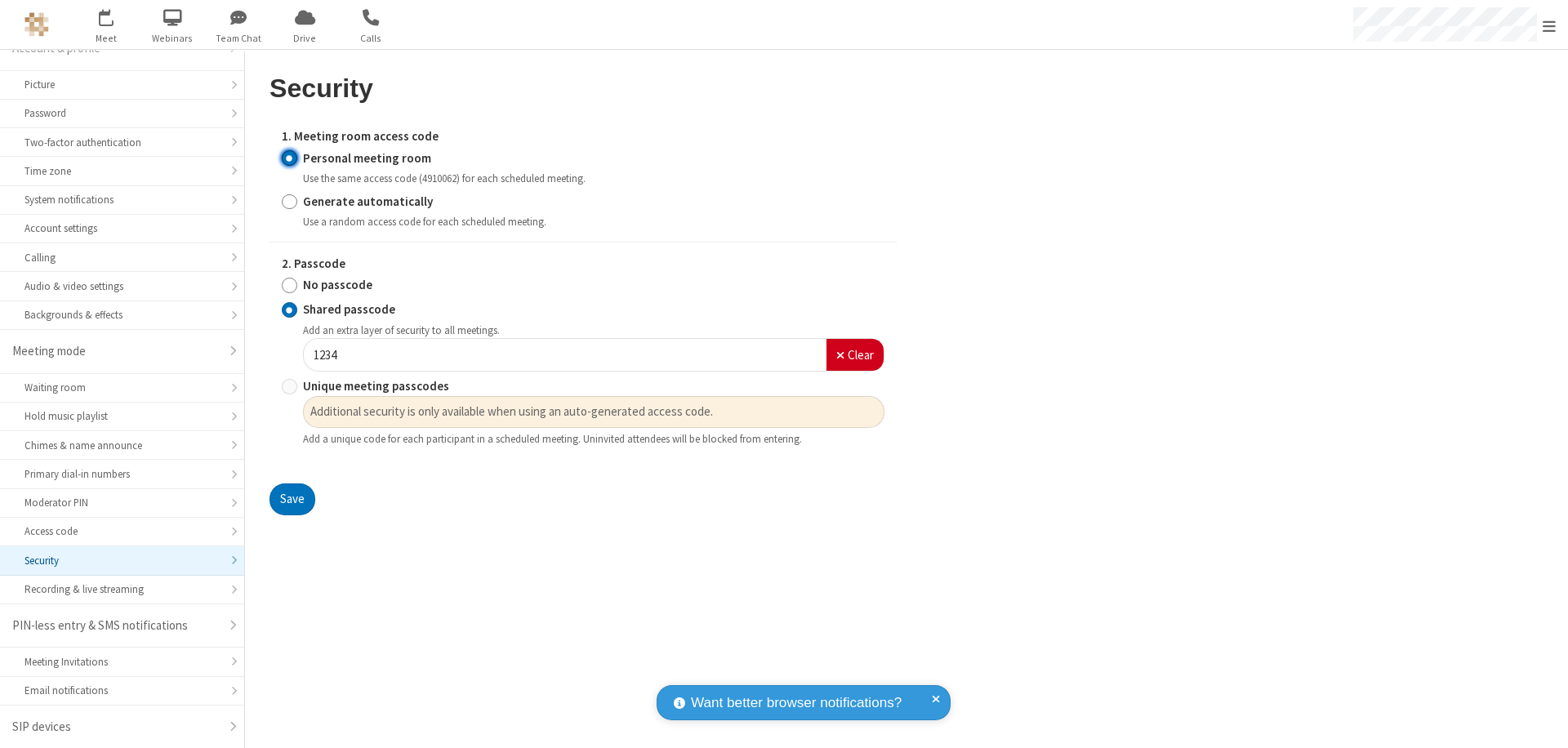
click at [289, 285] on input "No passcode" at bounding box center [289, 285] width 15 height 17
radio input "true"
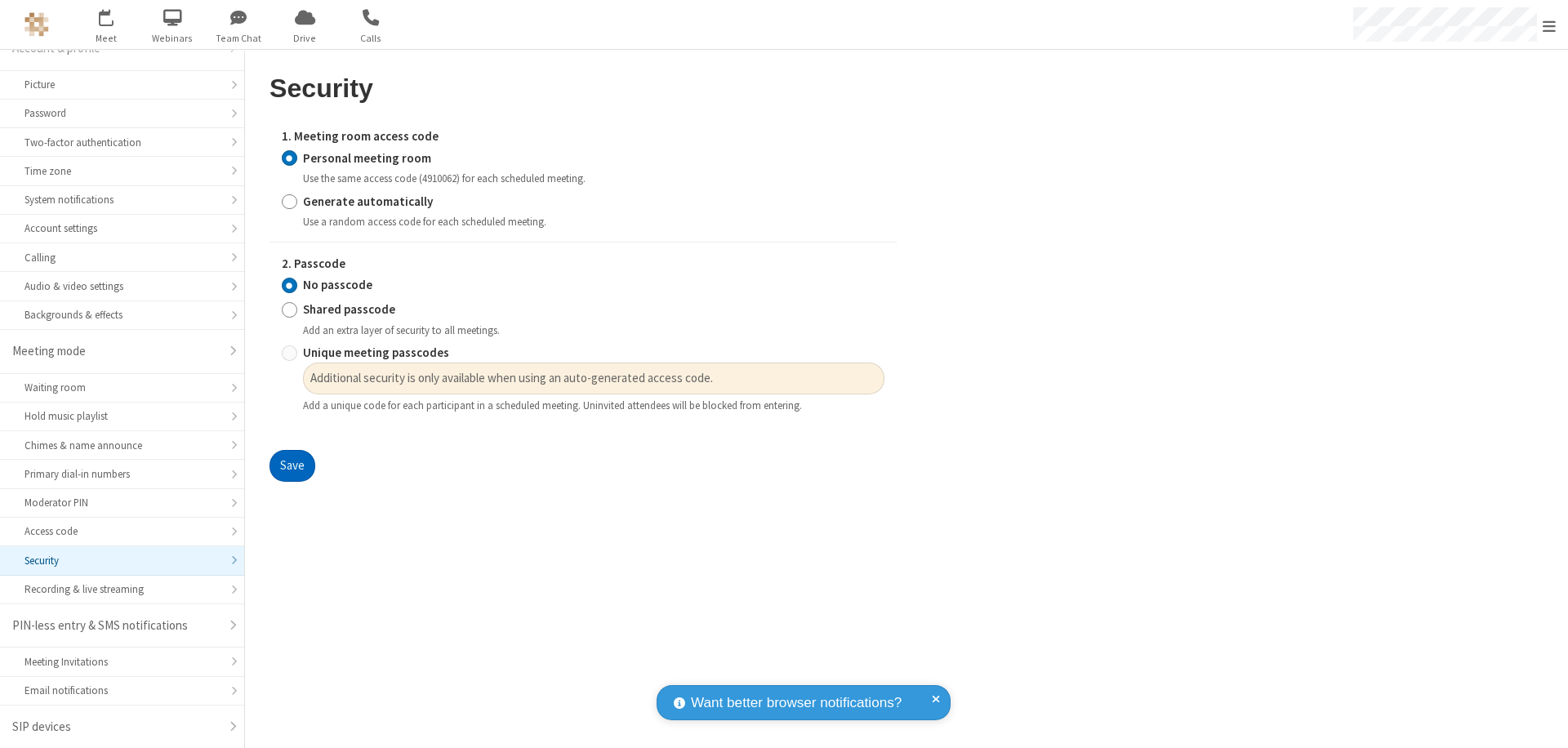
click at [292, 466] on button "Save" at bounding box center [292, 466] width 46 height 32
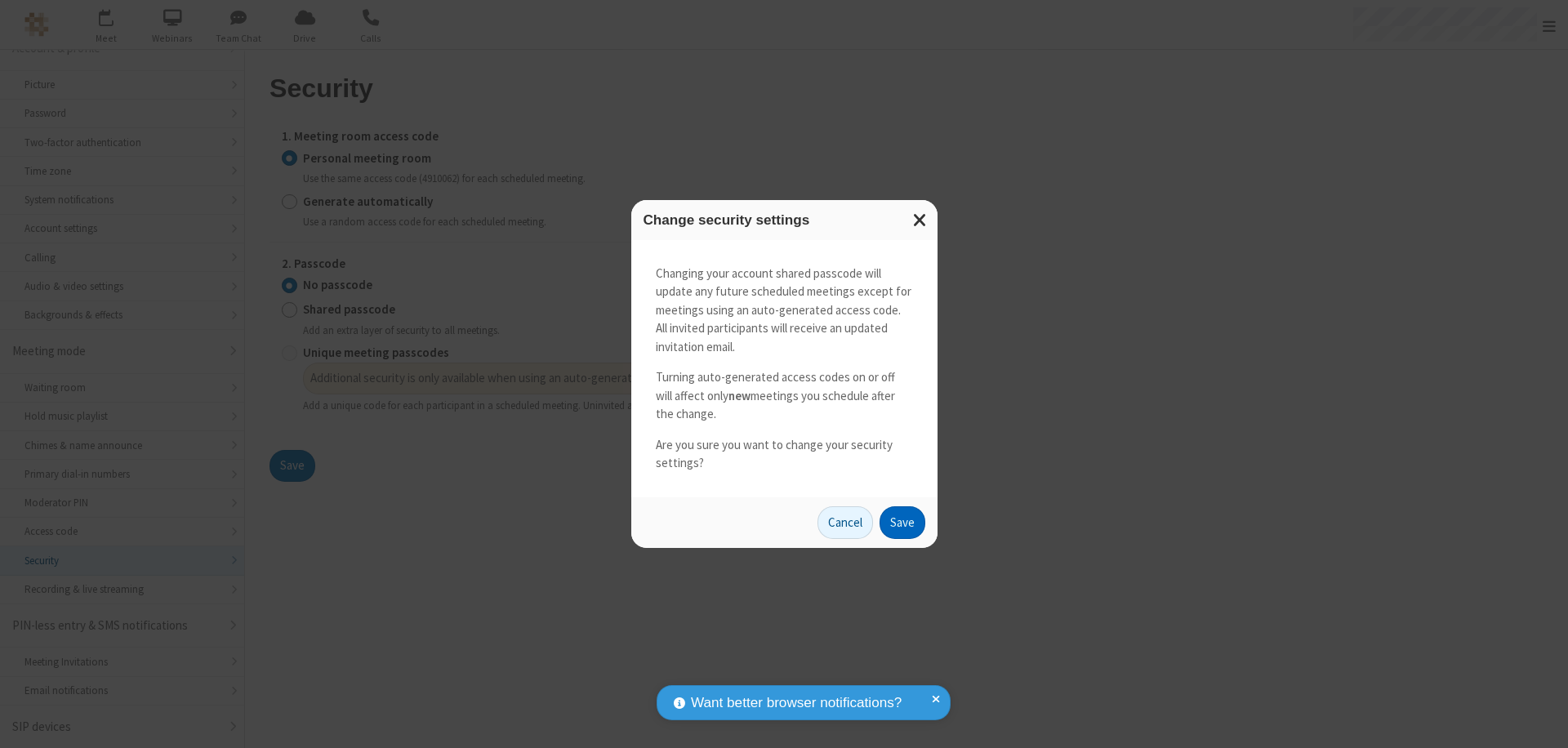
click at [902, 522] on button "Save" at bounding box center [902, 523] width 46 height 32
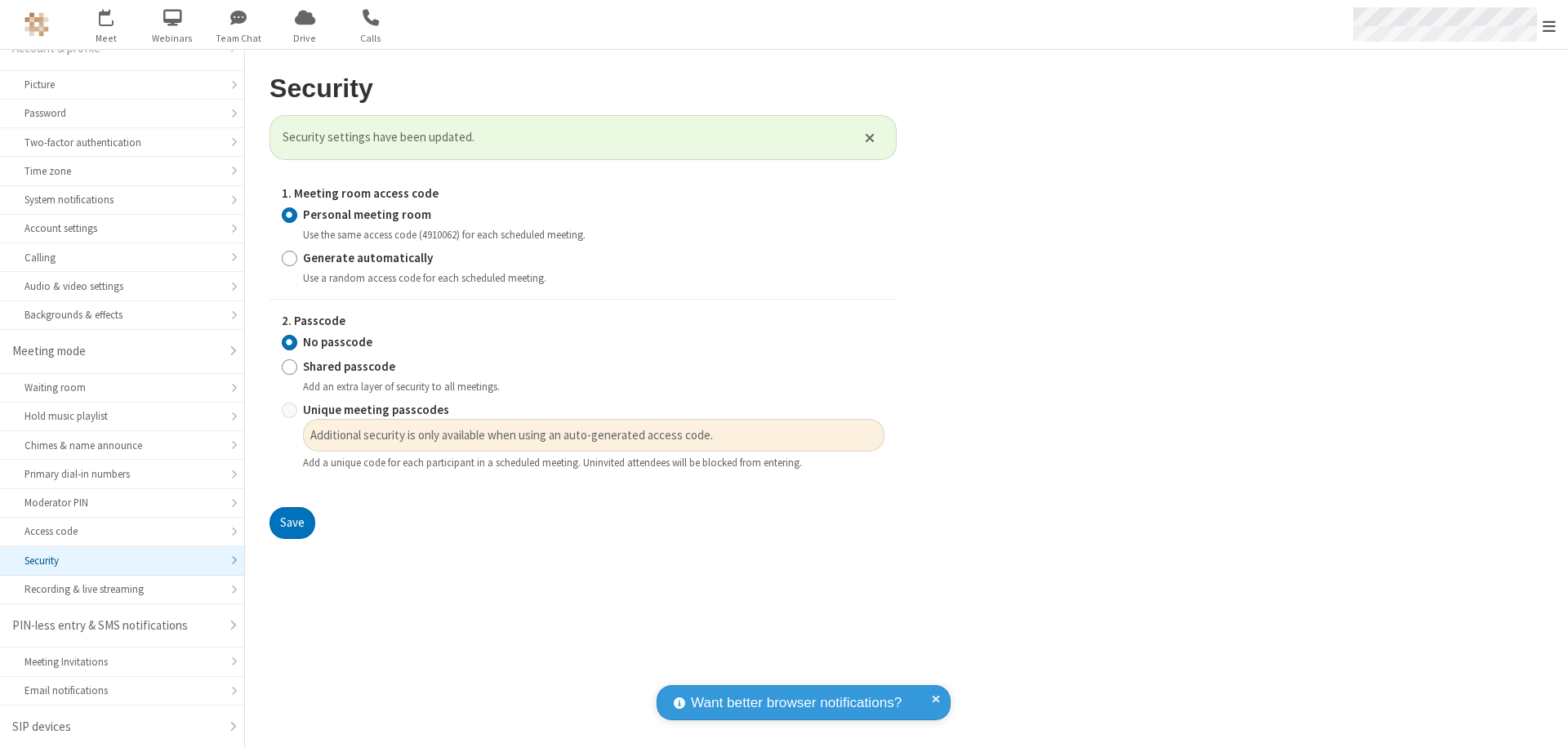
click at [1549, 24] on span "Open menu" at bounding box center [1549, 26] width 14 height 16
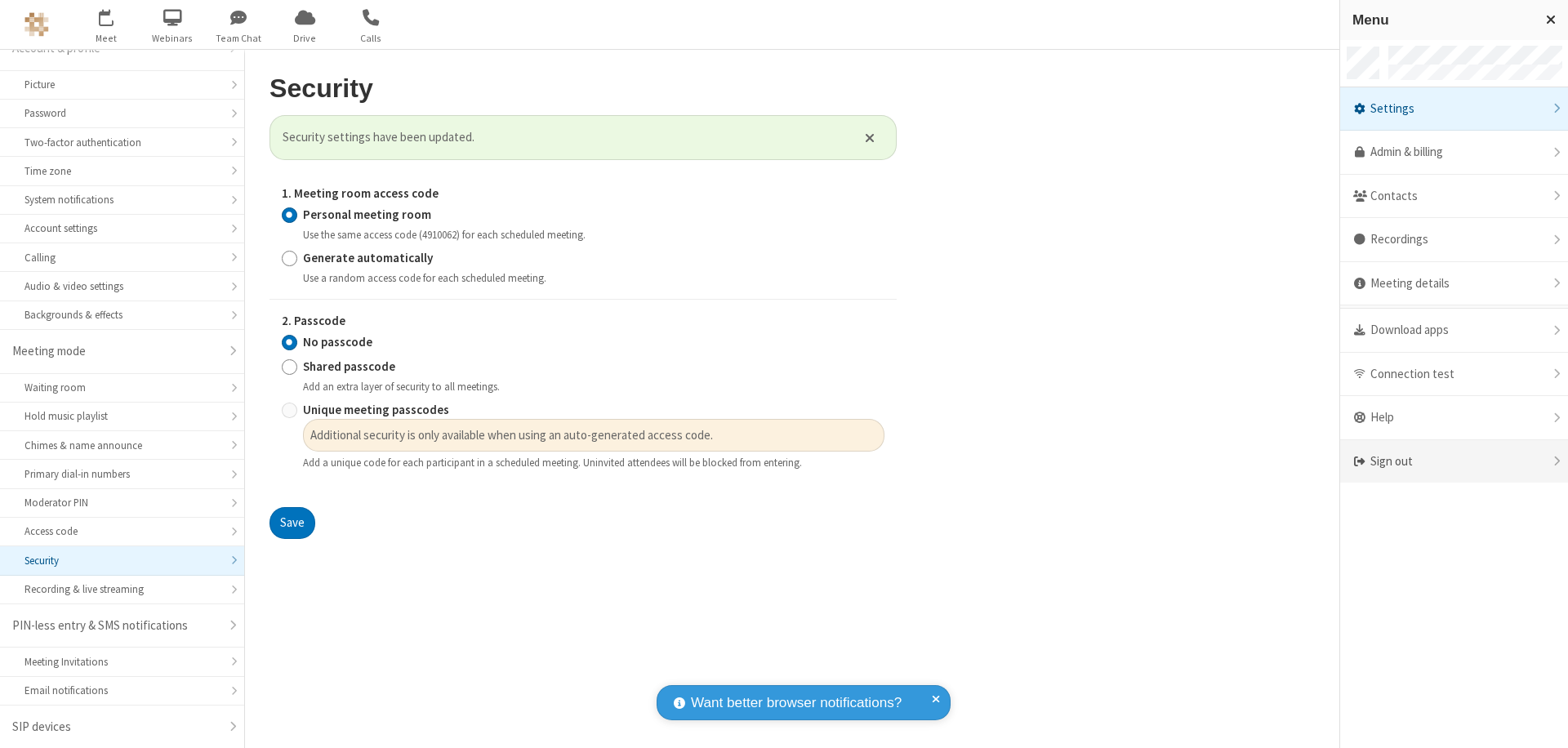
click at [1454, 462] on div "Sign out" at bounding box center [1454, 462] width 228 height 43
